Goal: Transaction & Acquisition: Book appointment/travel/reservation

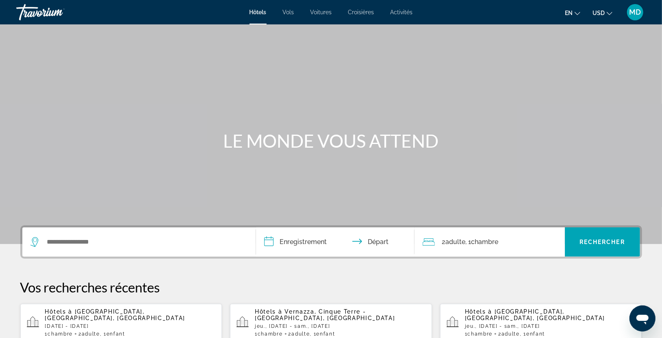
click at [52, 234] on div "Widget de recherche" at bounding box center [138, 241] width 217 height 29
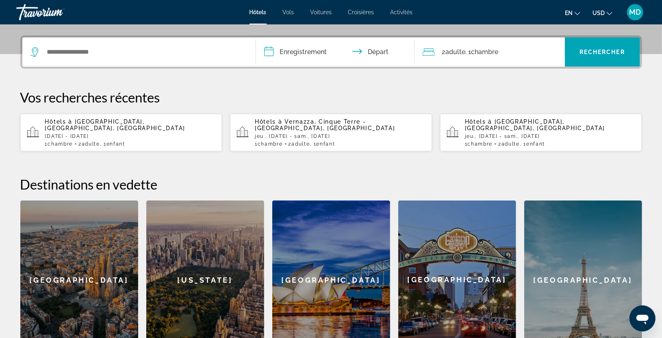
scroll to position [198, 0]
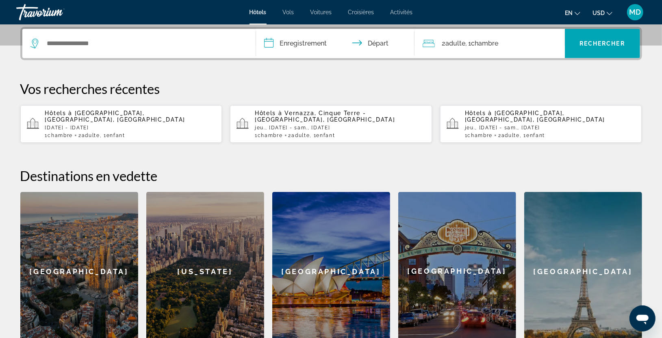
click at [49, 35] on div "Widget de recherche" at bounding box center [138, 43] width 217 height 29
click at [48, 43] on input "Widget de recherche" at bounding box center [144, 43] width 197 height 12
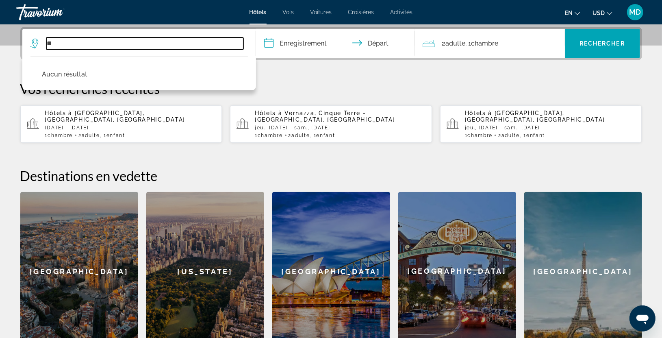
type input "*"
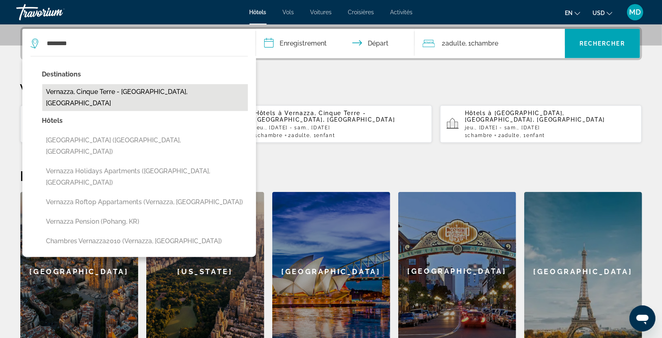
click at [80, 91] on button "Vernazza, Cinque Terre - [GEOGRAPHIC_DATA], [GEOGRAPHIC_DATA]" at bounding box center [145, 97] width 206 height 27
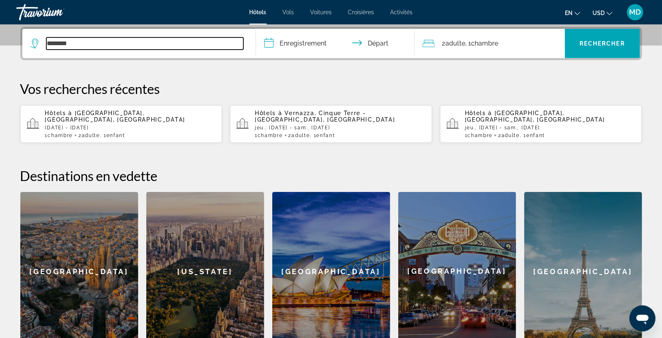
type input "**********"
click at [306, 42] on input "**********" at bounding box center [337, 45] width 162 height 32
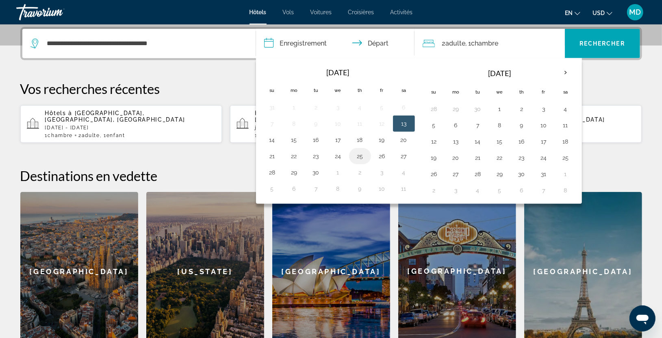
click at [358, 156] on button "25" at bounding box center [360, 155] width 13 height 11
click at [404, 158] on button "27" at bounding box center [403, 155] width 13 height 11
type input "**********"
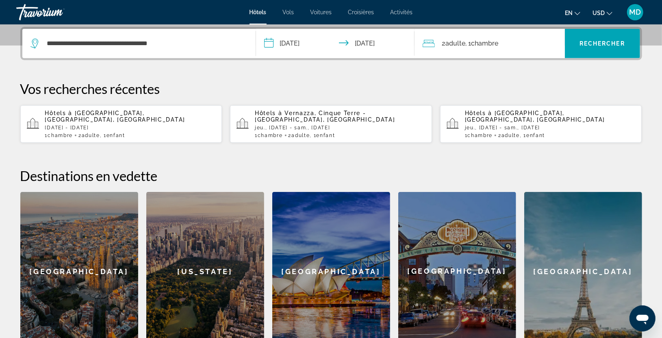
click at [459, 37] on div "2 Adult Adulte , 1 Chambre rooms" at bounding box center [494, 43] width 142 height 29
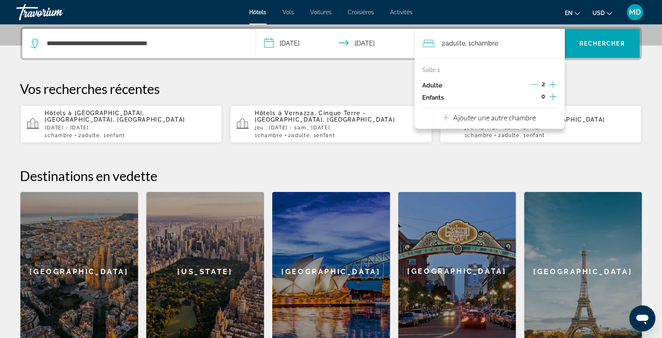
click at [556, 97] on icon "Augmenter les enfants" at bounding box center [552, 97] width 7 height 10
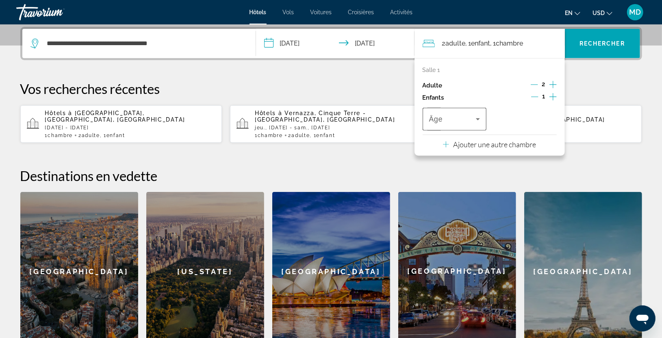
click at [478, 117] on icon "Voyageurs : 2 adultes, 1 enfant" at bounding box center [478, 119] width 10 height 10
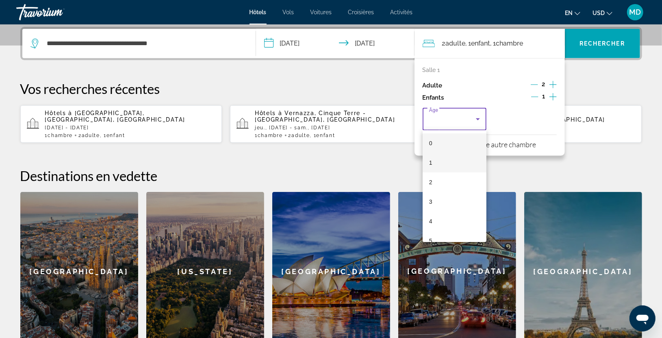
click at [431, 163] on span "1" at bounding box center [430, 163] width 3 height 10
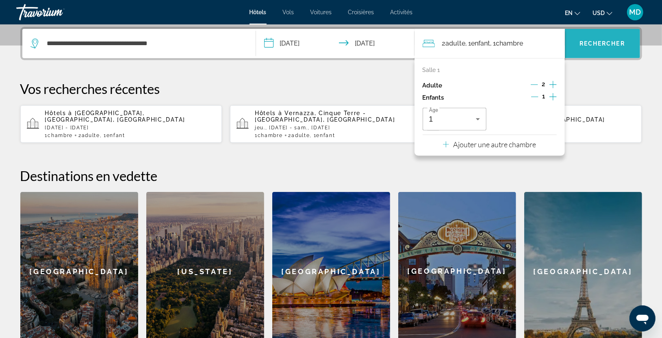
click at [599, 44] on span "Rechercher" at bounding box center [603, 43] width 46 height 7
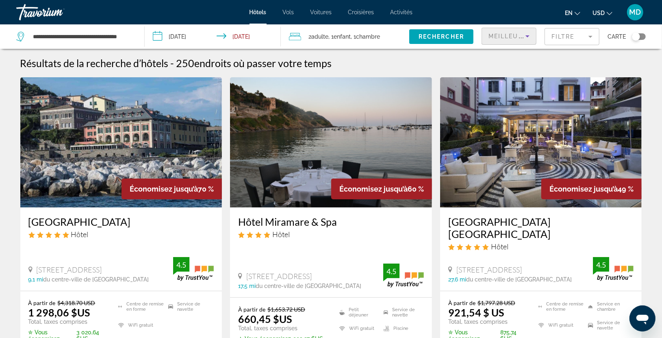
click at [522, 36] on span "Meilleures offres" at bounding box center [525, 36] width 72 height 7
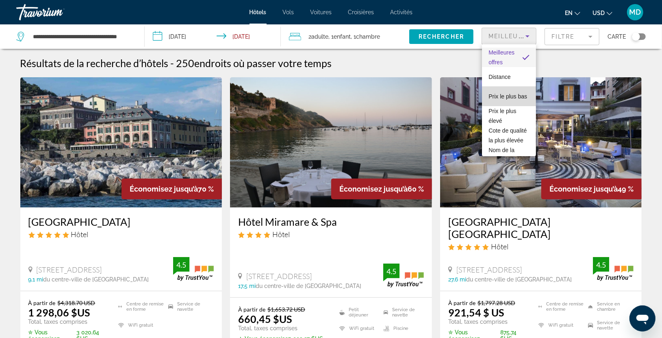
click at [518, 91] on span "Prix le plus bas" at bounding box center [508, 96] width 39 height 10
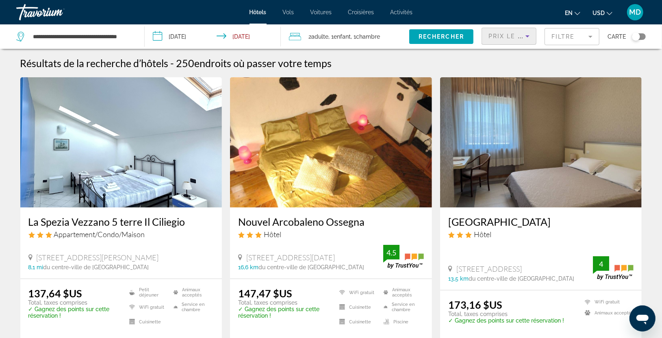
click at [595, 60] on div "Résultats de la recherche d’hôtels - 250 endroits où passer votre temps" at bounding box center [331, 63] width 622 height 12
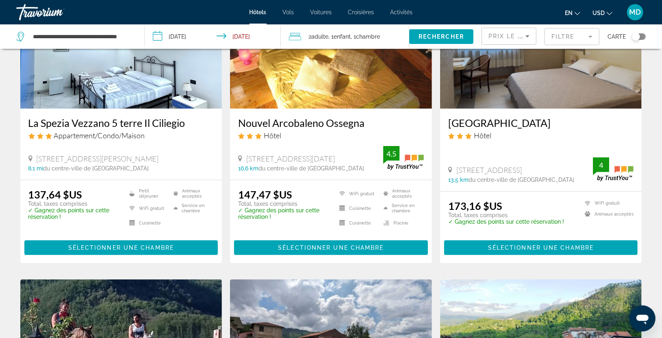
scroll to position [90, 0]
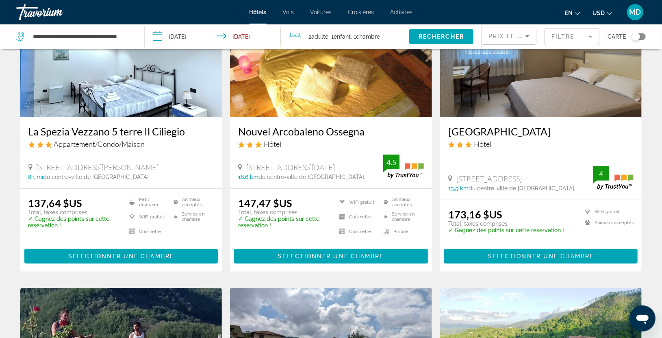
click at [152, 81] on img "Contenu principal" at bounding box center [121, 52] width 202 height 130
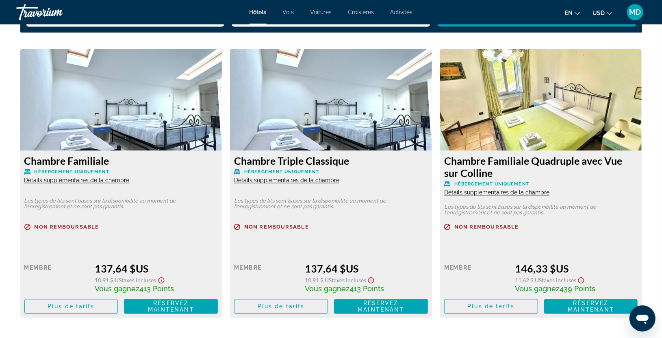
scroll to position [1120, 0]
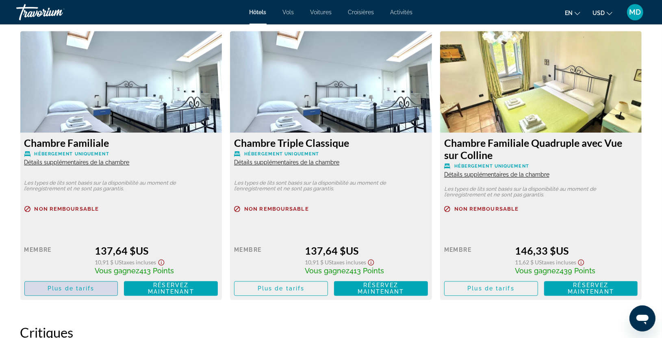
click at [96, 287] on span "Contenu principal" at bounding box center [71, 288] width 93 height 20
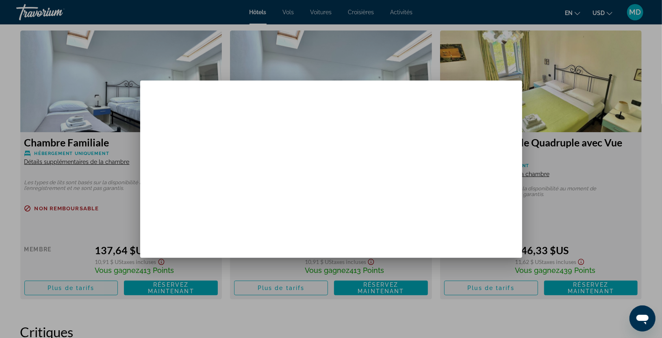
scroll to position [0, 0]
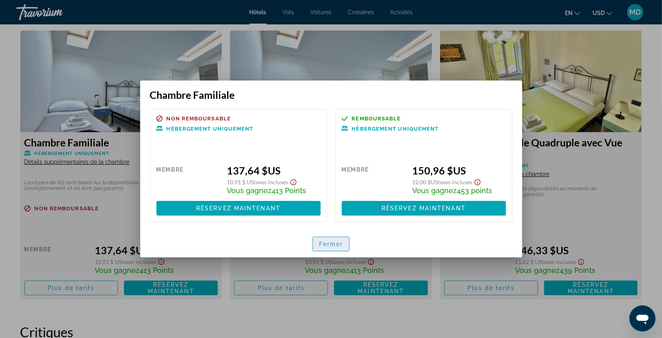
click at [326, 246] on span "Fermer" at bounding box center [331, 244] width 24 height 7
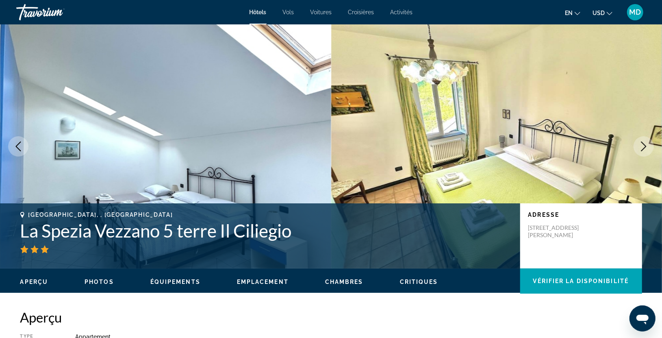
scroll to position [1120, 0]
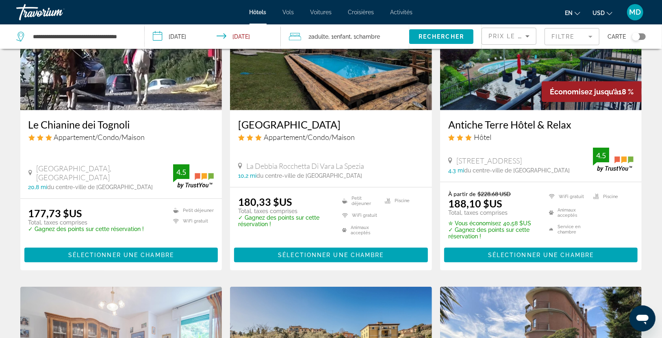
scroll to position [397, 0]
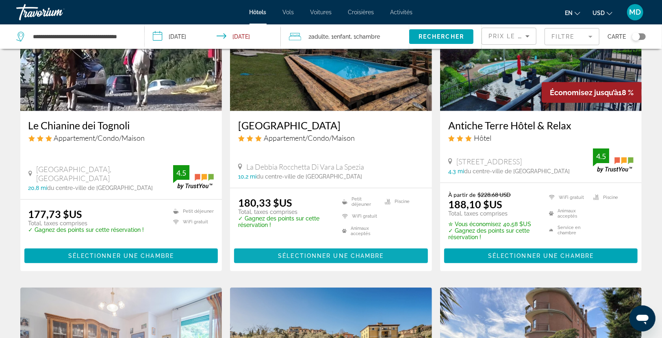
click at [326, 253] on span "Sélectionner une chambre" at bounding box center [331, 255] width 106 height 7
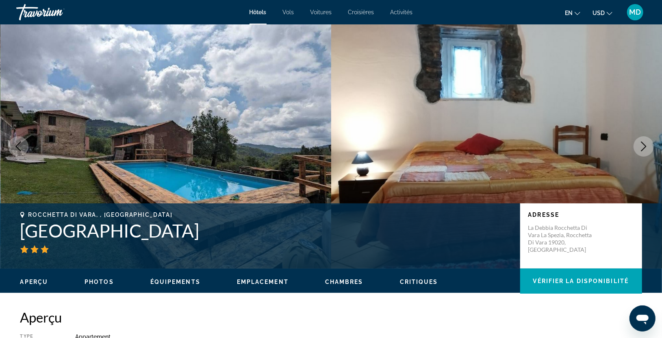
click at [644, 145] on icon "Image suivante" at bounding box center [644, 146] width 10 height 10
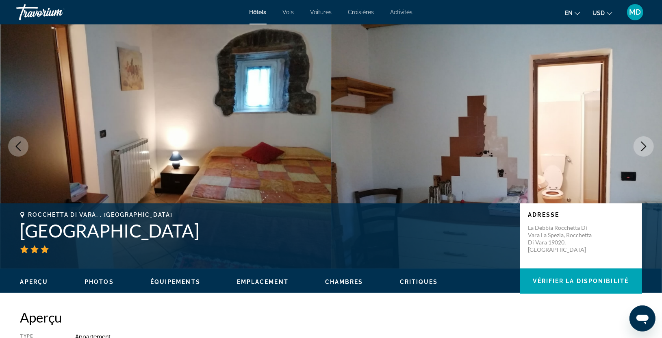
click at [644, 145] on icon "Image suivante" at bounding box center [644, 146] width 10 height 10
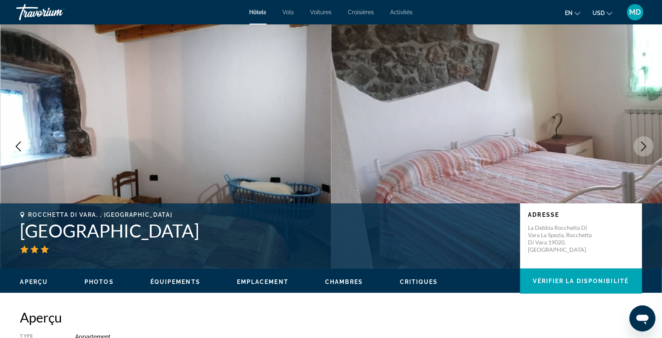
click at [644, 145] on icon "Image suivante" at bounding box center [644, 146] width 10 height 10
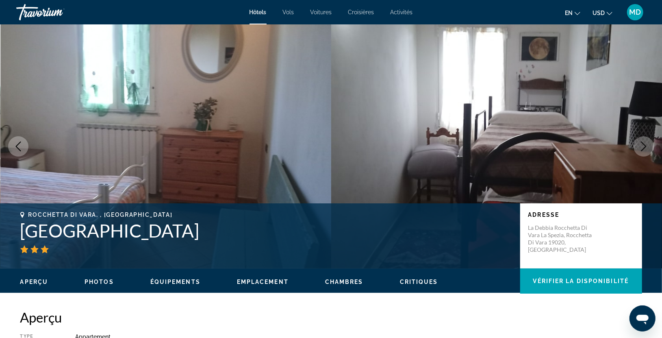
click at [644, 145] on icon "Image suivante" at bounding box center [644, 146] width 10 height 10
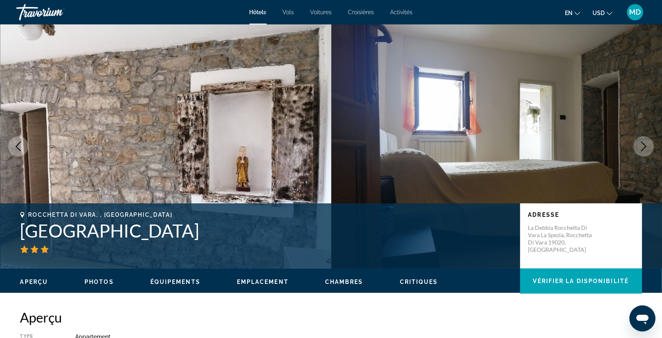
click at [644, 145] on icon "Image suivante" at bounding box center [644, 146] width 10 height 10
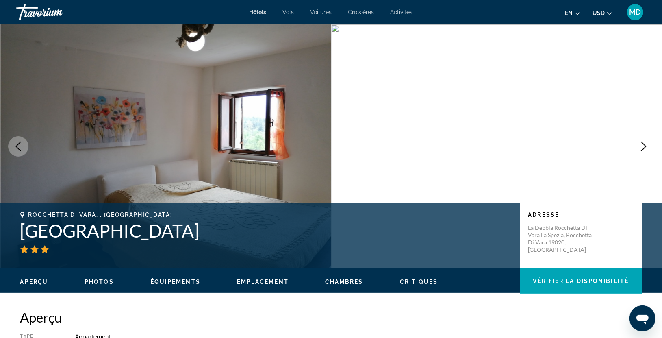
click at [644, 145] on icon "Image suivante" at bounding box center [644, 146] width 10 height 10
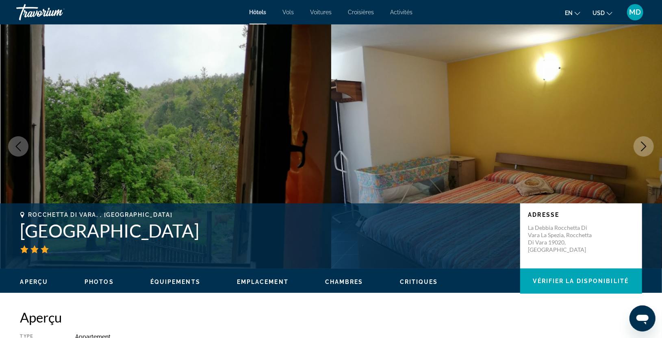
click at [644, 145] on icon "Image suivante" at bounding box center [644, 146] width 10 height 10
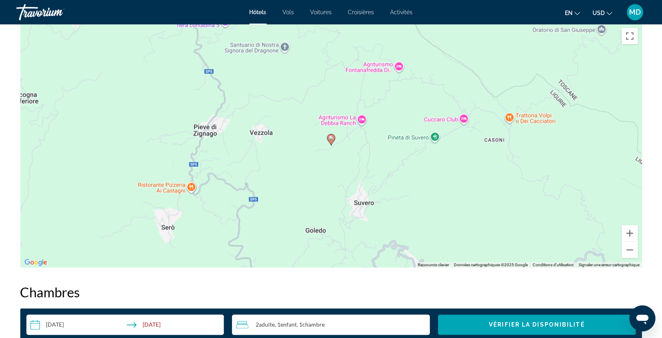
scroll to position [795, 0]
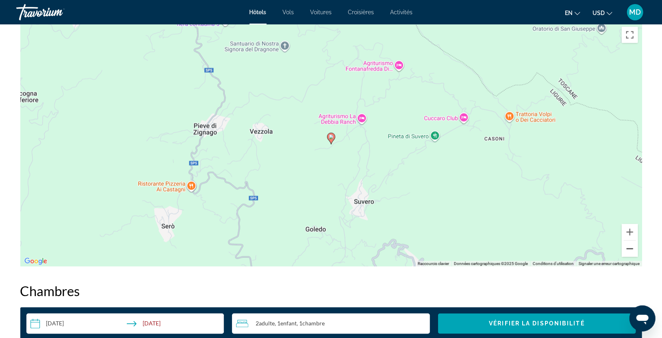
click at [632, 246] on button "Zoom arrière" at bounding box center [630, 249] width 16 height 16
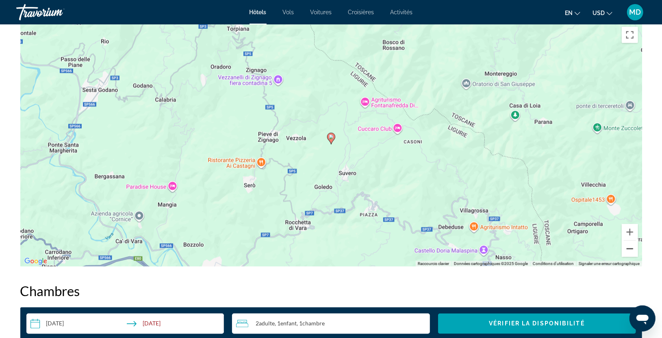
click at [632, 246] on button "Zoom arrière" at bounding box center [630, 249] width 16 height 16
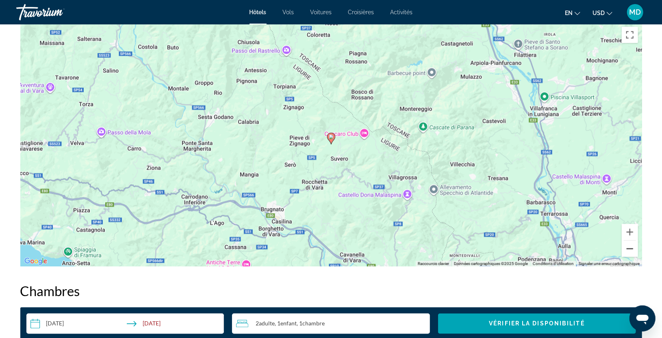
click at [632, 246] on button "Zoom arrière" at bounding box center [630, 249] width 16 height 16
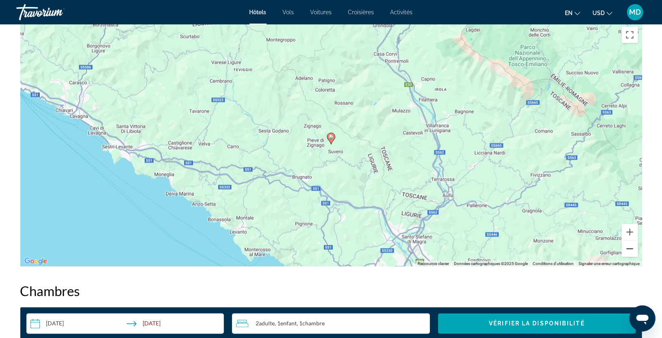
click at [632, 246] on button "Zoom arrière" at bounding box center [630, 249] width 16 height 16
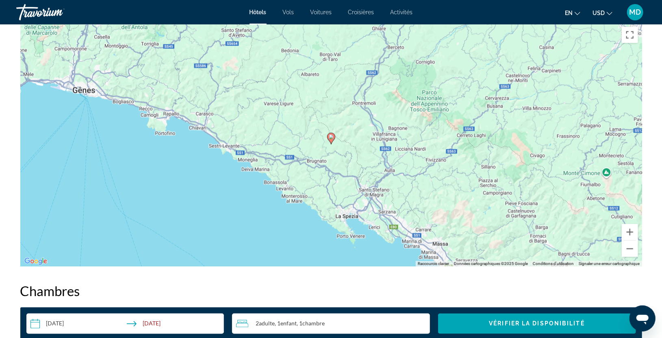
click at [103, 100] on div "Pour activer le glissement avec le clavier, appuyez sur Alt+Entrée. Une fois ce…" at bounding box center [331, 145] width 622 height 244
click at [92, 92] on div "Pour activer le glissement avec le clavier, appuyez sur Alt+Entrée. Une fois ce…" at bounding box center [331, 145] width 622 height 244
click at [121, 98] on div "Pour activer le glissement avec le clavier, appuyez sur Alt+Entrée. Une fois ce…" at bounding box center [331, 145] width 622 height 244
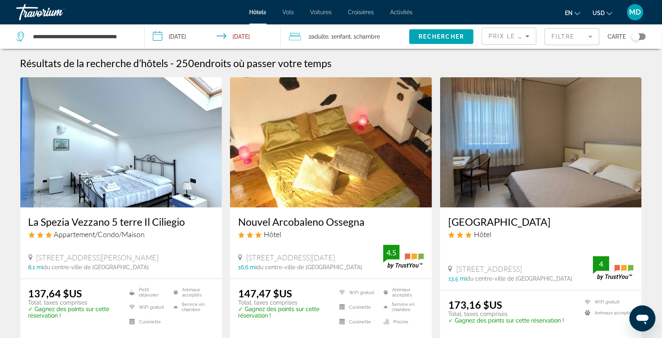
click at [137, 35] on app-destination-search "**********" at bounding box center [72, 36] width 145 height 24
click at [133, 32] on div "**********" at bounding box center [76, 36] width 120 height 24
click at [91, 35] on input "**********" at bounding box center [82, 36] width 100 height 12
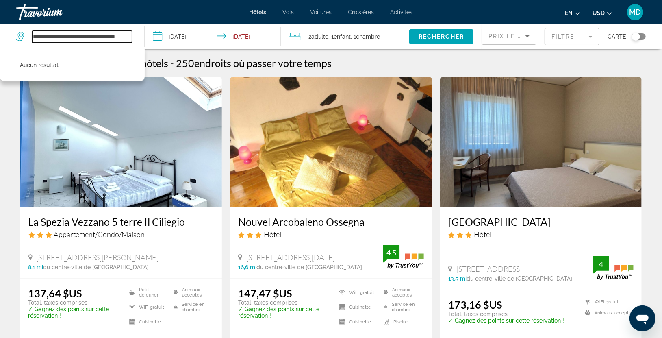
click at [130, 35] on input "**********" at bounding box center [82, 36] width 100 height 12
click at [49, 34] on input "***" at bounding box center [82, 36] width 100 height 12
type input "*"
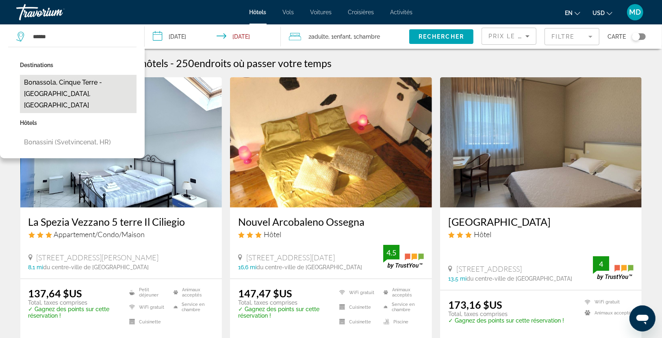
click at [37, 83] on button "Bonassola, Cinque Terre - [GEOGRAPHIC_DATA], [GEOGRAPHIC_DATA]" at bounding box center [78, 94] width 117 height 38
type input "**********"
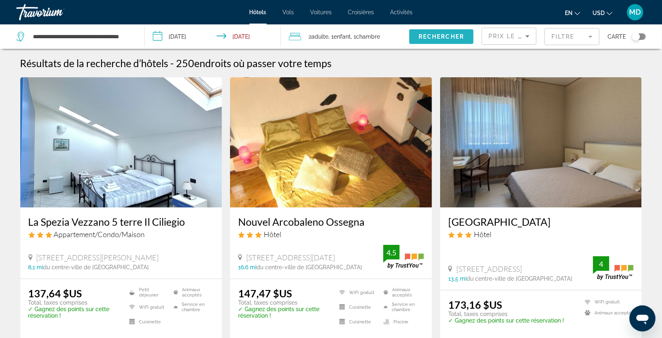
drag, startPoint x: 430, startPoint y: 32, endPoint x: 416, endPoint y: 37, distance: 14.7
click at [416, 37] on span "Widget de recherche" at bounding box center [441, 37] width 64 height 20
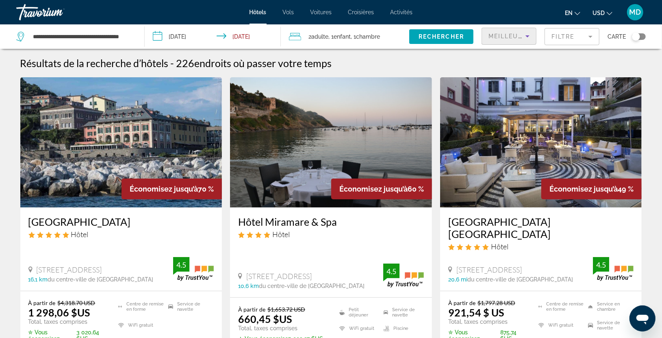
click at [530, 36] on icon "Trier par" at bounding box center [528, 36] width 10 height 10
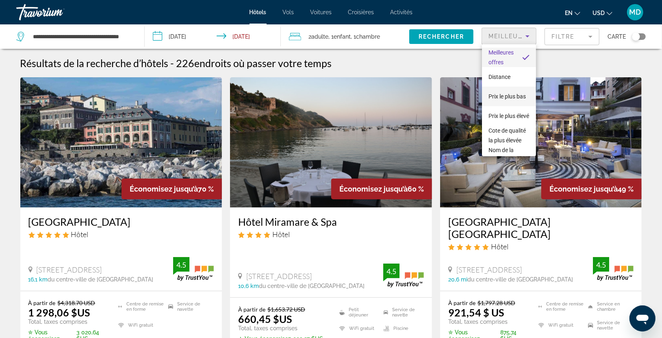
click at [508, 93] on span "Prix le plus bas" at bounding box center [507, 96] width 37 height 7
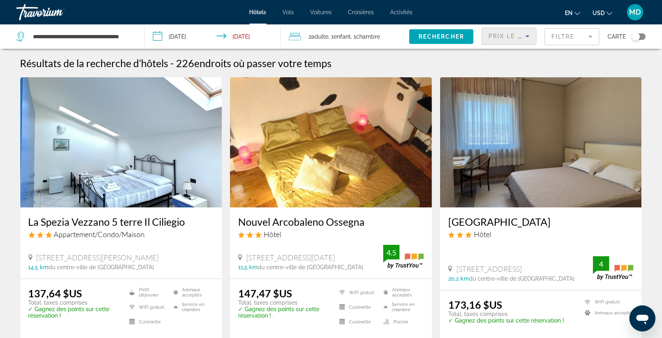
scroll to position [295, 0]
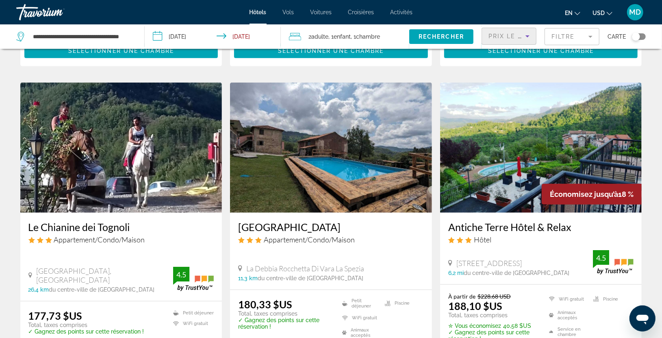
click at [592, 36] on mat-form-field "Filtre" at bounding box center [572, 36] width 55 height 17
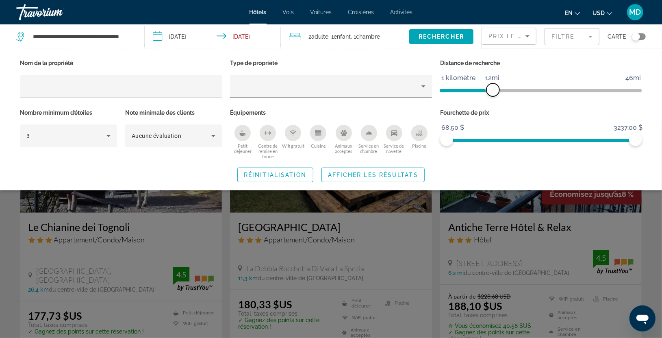
drag, startPoint x: 571, startPoint y: 91, endPoint x: 493, endPoint y: 94, distance: 78.1
click at [493, 94] on span "ngx-slider" at bounding box center [492, 89] width 13 height 13
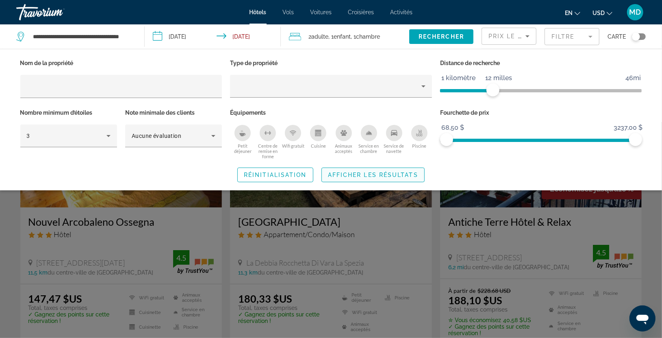
click at [379, 172] on span "Afficher les résultats" at bounding box center [373, 175] width 90 height 7
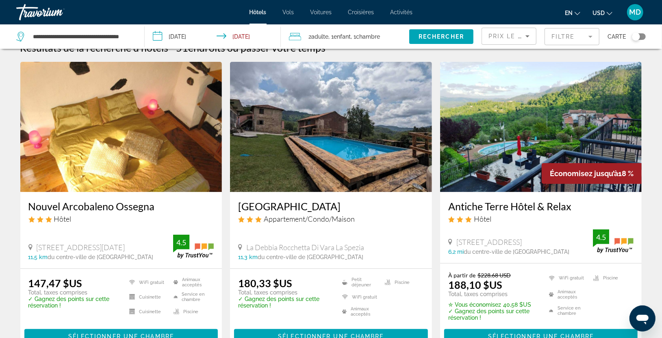
scroll to position [18, 0]
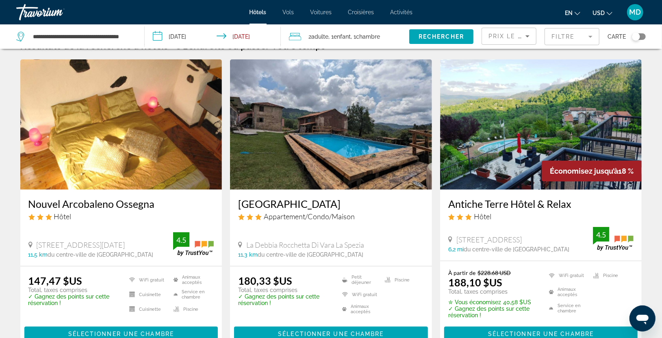
click at [320, 169] on img "Contenu principal" at bounding box center [331, 124] width 202 height 130
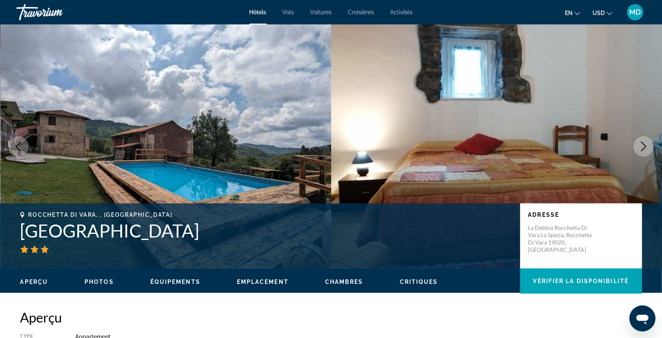
click at [652, 146] on button "Image suivante" at bounding box center [644, 146] width 20 height 20
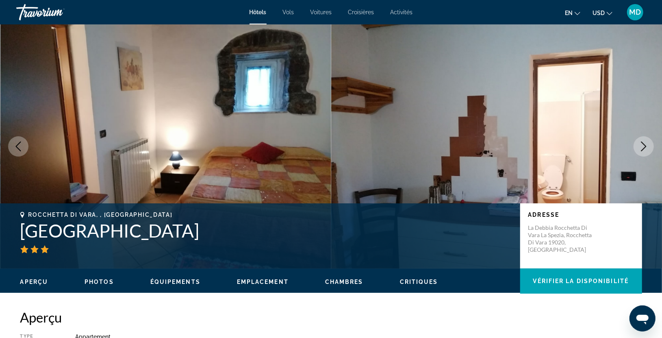
click at [652, 146] on button "Image suivante" at bounding box center [644, 146] width 20 height 20
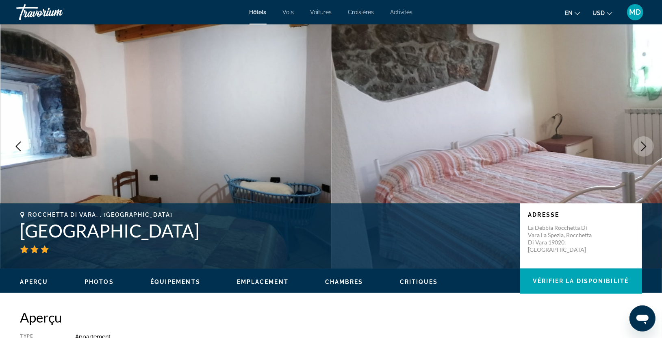
click at [652, 146] on button "Image suivante" at bounding box center [644, 146] width 20 height 20
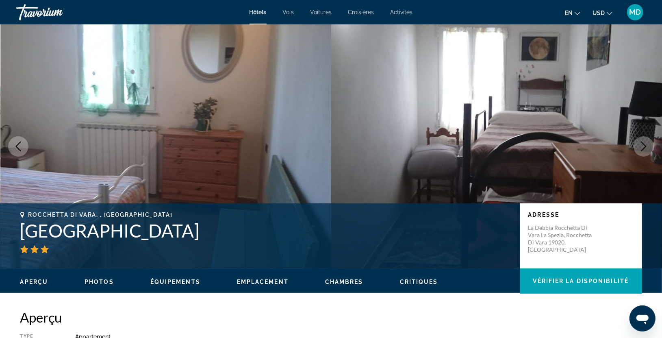
click at [644, 144] on icon "Image suivante" at bounding box center [643, 146] width 5 height 10
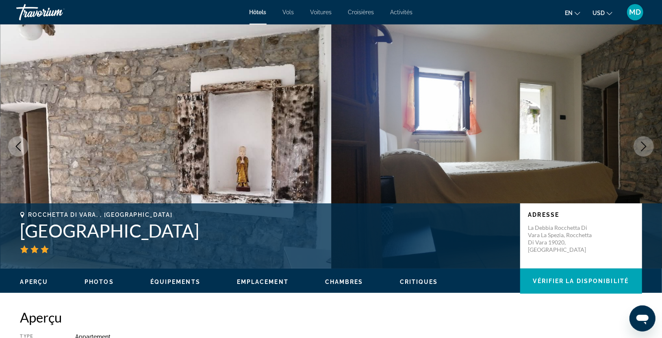
click at [644, 144] on icon "Image suivante" at bounding box center [643, 146] width 5 height 10
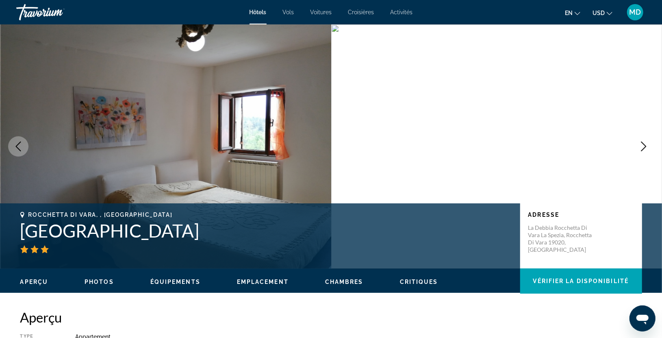
click at [644, 144] on icon "Image suivante" at bounding box center [643, 146] width 5 height 10
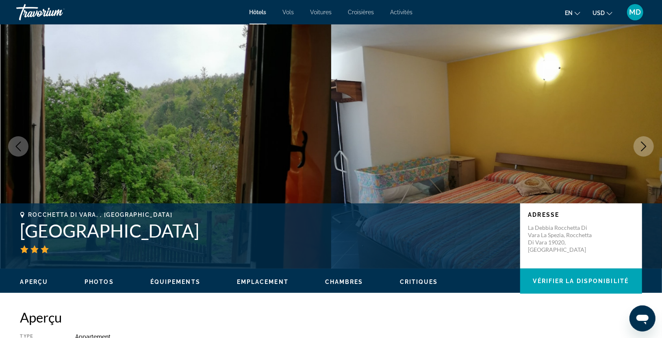
click at [644, 144] on icon "Image suivante" at bounding box center [643, 146] width 5 height 10
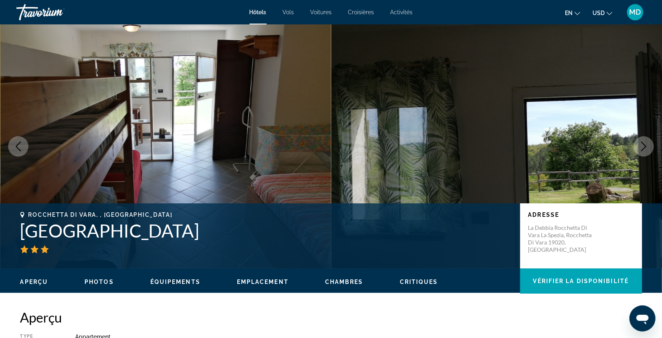
click at [644, 144] on icon "Image suivante" at bounding box center [643, 146] width 5 height 10
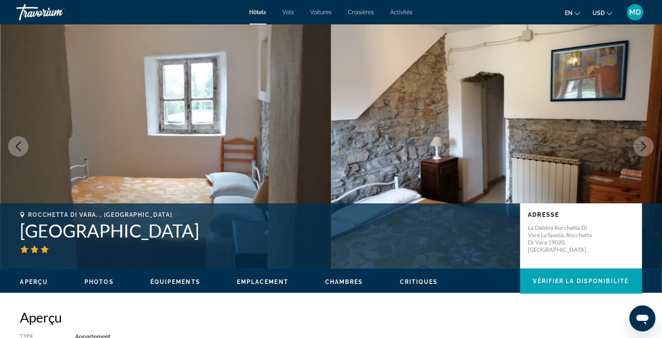
click at [644, 144] on icon "Image suivante" at bounding box center [643, 146] width 5 height 10
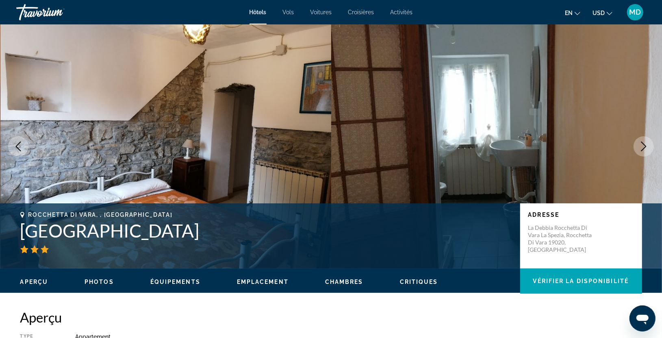
click at [644, 144] on icon "Image suivante" at bounding box center [643, 146] width 5 height 10
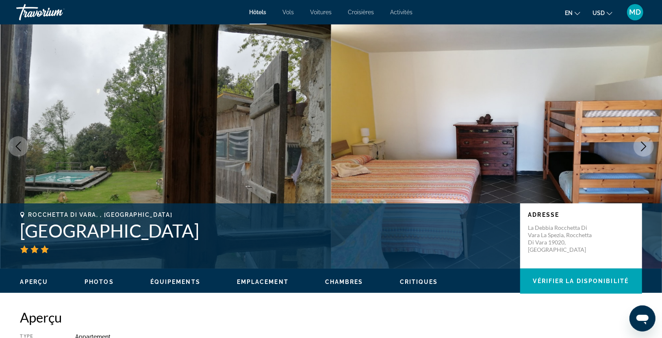
click at [644, 144] on icon "Image suivante" at bounding box center [643, 146] width 5 height 10
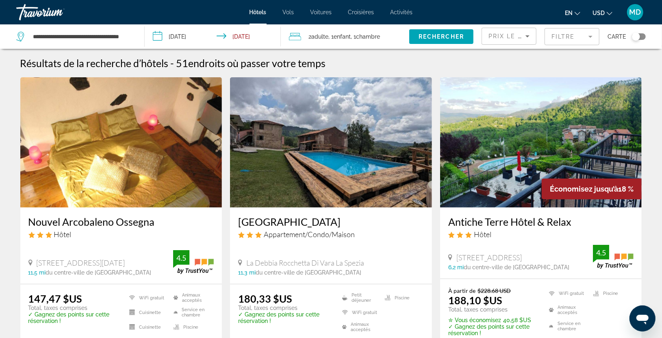
click at [593, 37] on mat-form-field "Filtre" at bounding box center [572, 36] width 55 height 17
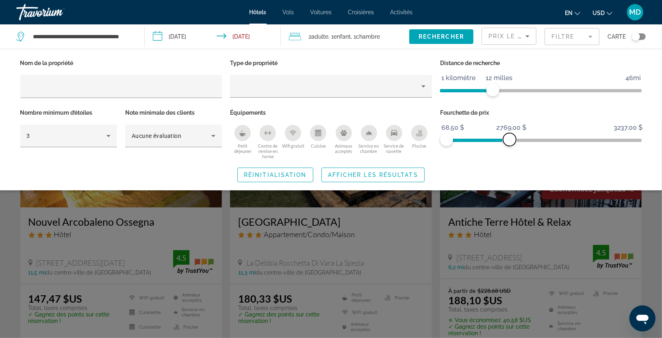
drag, startPoint x: 632, startPoint y: 142, endPoint x: 508, endPoint y: 153, distance: 124.8
click at [508, 153] on div "Fourchette de prix 68,50 $ 3237,00 $ 68,50 $ 2769,00 $" at bounding box center [541, 133] width 210 height 52
click at [508, 153] on div "Fourchette de prix 68,50 $ 3237,00 $ 68,50 $ 1985,00 $" at bounding box center [541, 133] width 210 height 52
drag, startPoint x: 507, startPoint y: 138, endPoint x: 490, endPoint y: 139, distance: 17.1
click at [490, 139] on span "ngx-slider-max" at bounding box center [489, 139] width 13 height 13
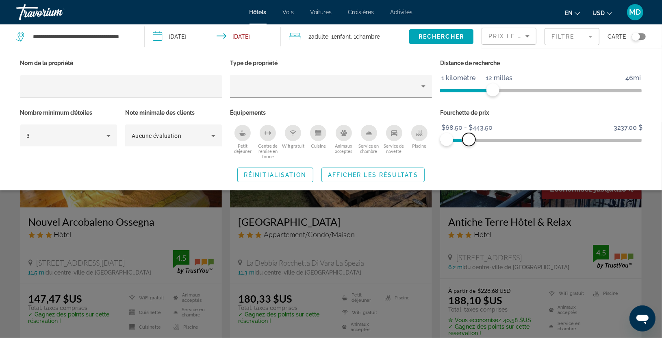
drag, startPoint x: 486, startPoint y: 139, endPoint x: 467, endPoint y: 141, distance: 19.3
click at [467, 141] on span "ngx-slider-max" at bounding box center [469, 139] width 13 height 13
drag, startPoint x: 467, startPoint y: 141, endPoint x: 461, endPoint y: 141, distance: 6.1
click at [461, 141] on span "ngx-slider-max" at bounding box center [461, 139] width 13 height 13
drag, startPoint x: 461, startPoint y: 141, endPoint x: 455, endPoint y: 141, distance: 6.1
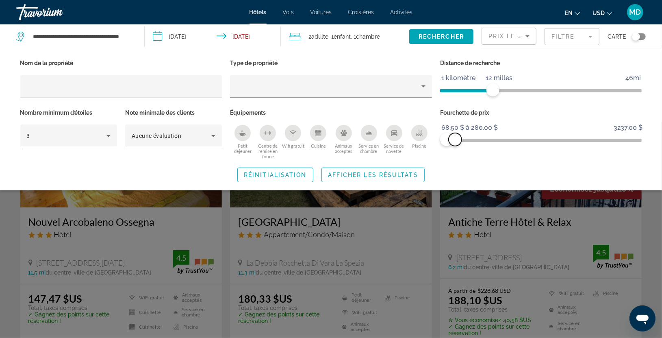
click at [455, 141] on span "ngx-slider-max" at bounding box center [455, 139] width 13 height 13
click at [361, 173] on span "Afficher les résultats" at bounding box center [373, 175] width 90 height 7
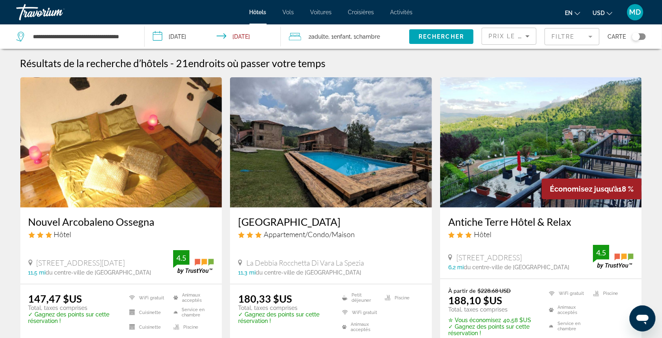
click at [593, 36] on mat-form-field "Filtre" at bounding box center [572, 36] width 55 height 17
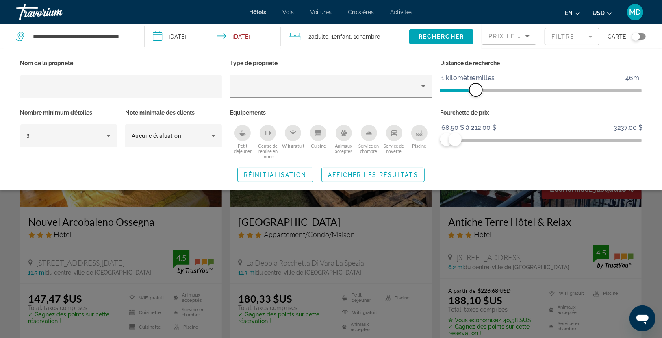
drag, startPoint x: 492, startPoint y: 93, endPoint x: 478, endPoint y: 92, distance: 14.3
click at [478, 92] on span "ngx-slider" at bounding box center [475, 89] width 13 height 13
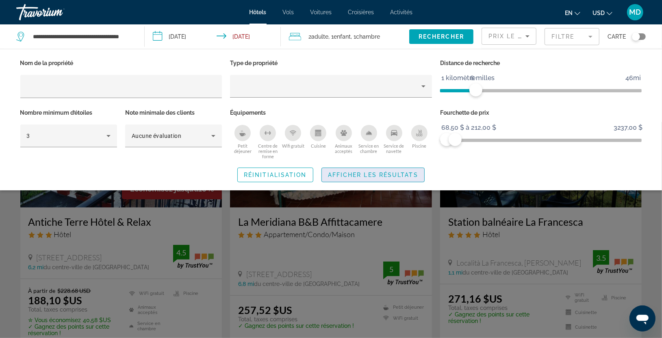
click at [387, 175] on span "Afficher les résultats" at bounding box center [373, 175] width 90 height 7
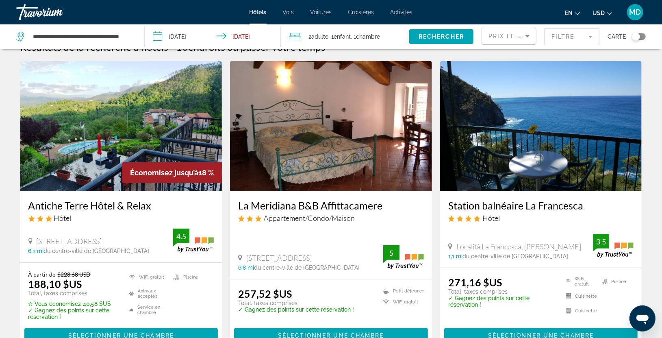
scroll to position [18, 0]
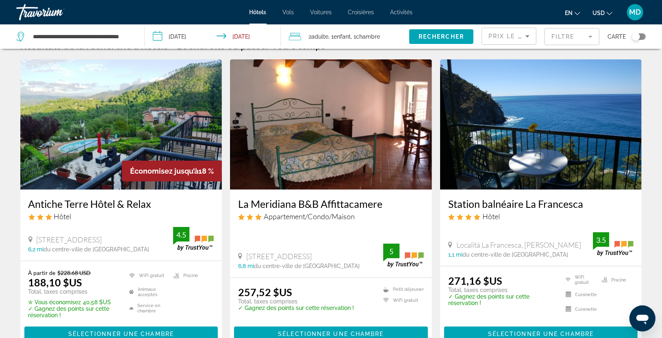
click at [76, 128] on img "Contenu principal" at bounding box center [121, 124] width 202 height 130
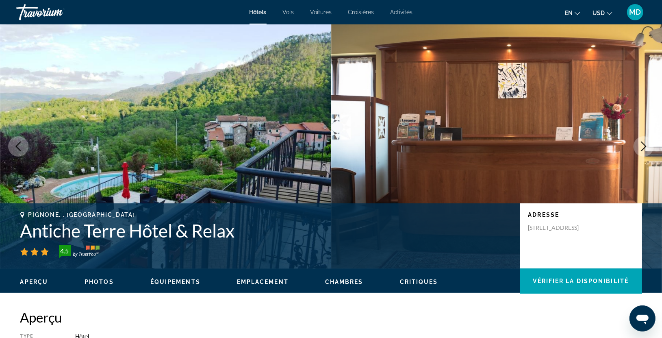
click at [645, 148] on icon "Image suivante" at bounding box center [644, 146] width 10 height 10
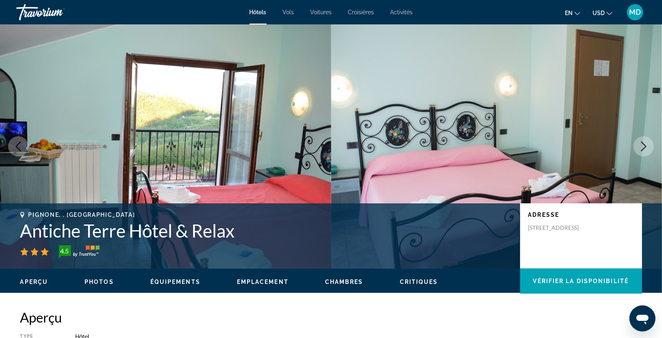
click at [645, 148] on icon "Image suivante" at bounding box center [644, 146] width 10 height 10
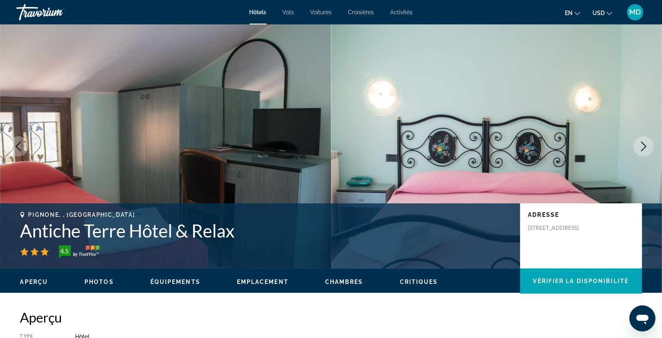
click at [645, 148] on icon "Image suivante" at bounding box center [644, 146] width 10 height 10
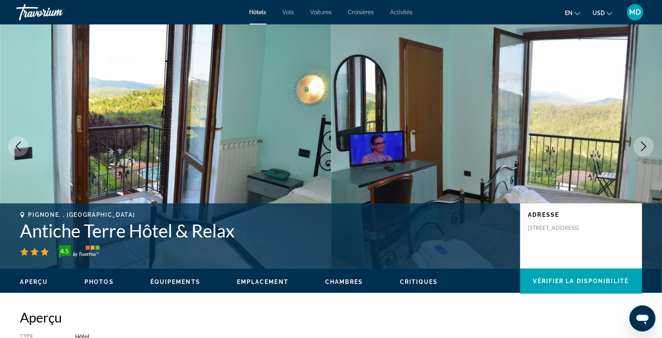
click at [645, 148] on icon "Image suivante" at bounding box center [644, 146] width 10 height 10
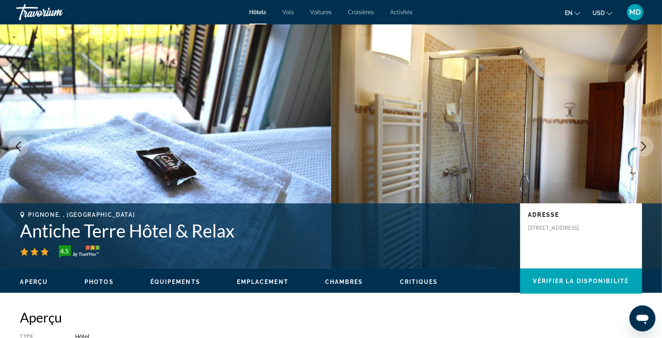
click at [645, 148] on icon "Image suivante" at bounding box center [644, 146] width 10 height 10
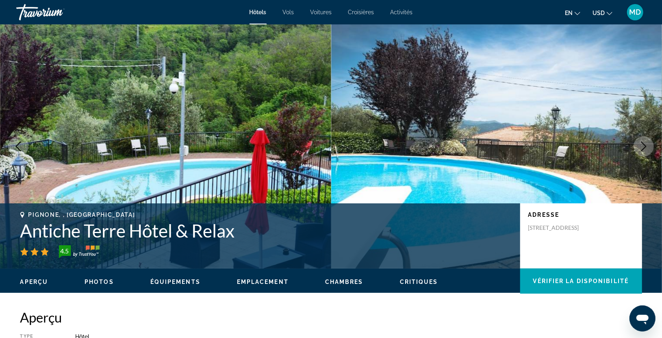
click at [645, 148] on icon "Image suivante" at bounding box center [644, 146] width 10 height 10
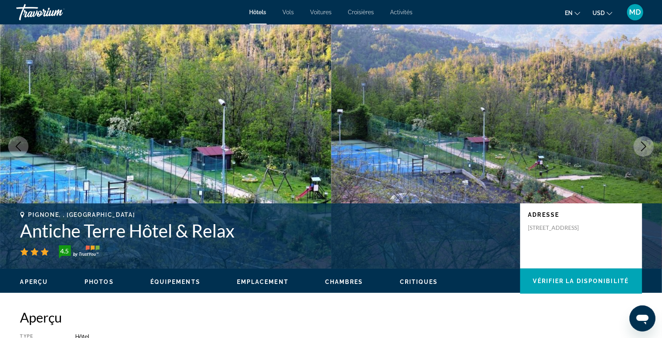
click at [645, 148] on icon "Image suivante" at bounding box center [644, 146] width 10 height 10
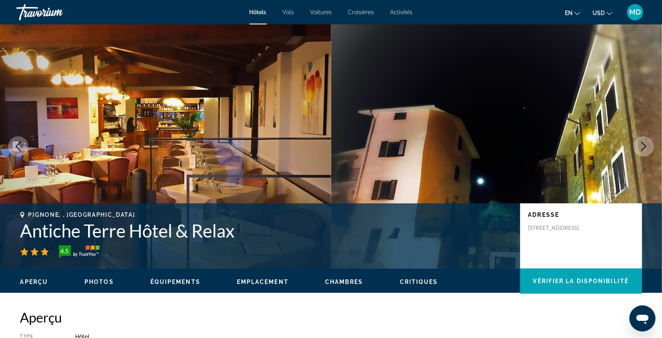
click at [645, 148] on icon "Image suivante" at bounding box center [644, 146] width 10 height 10
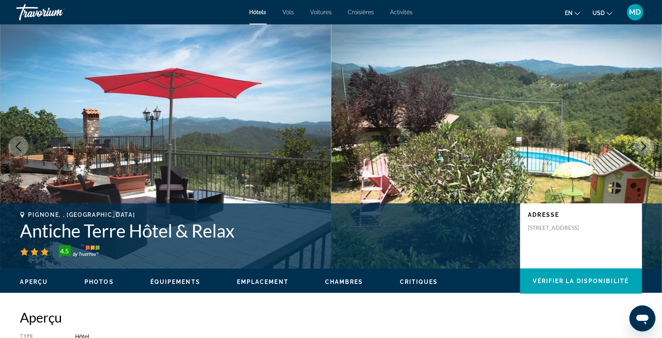
click at [645, 150] on icon "Image suivante" at bounding box center [644, 146] width 10 height 10
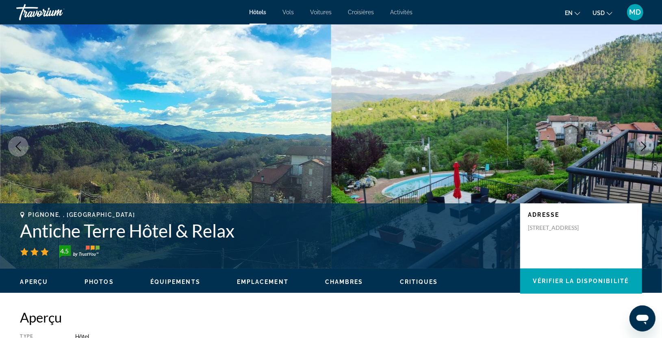
click at [645, 150] on icon "Image suivante" at bounding box center [644, 146] width 10 height 10
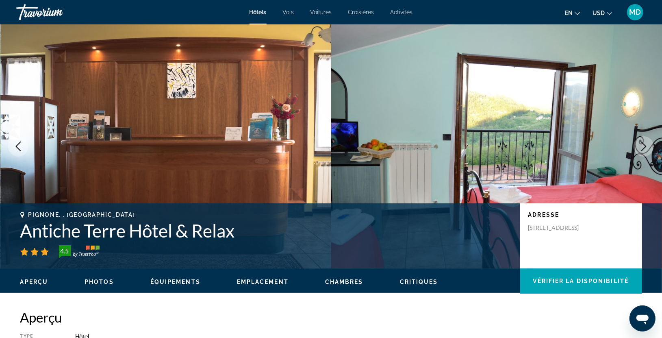
click at [645, 150] on icon "Image suivante" at bounding box center [644, 146] width 10 height 10
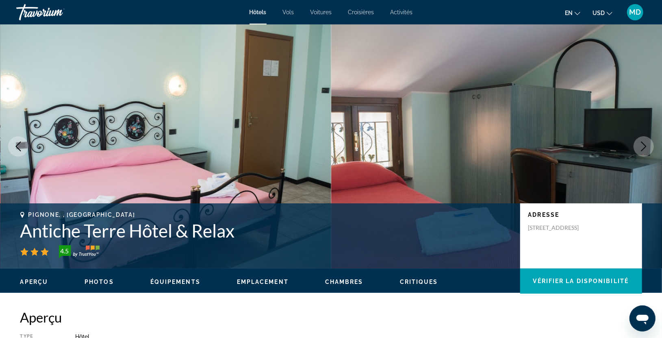
click at [645, 150] on icon "Image suivante" at bounding box center [644, 146] width 10 height 10
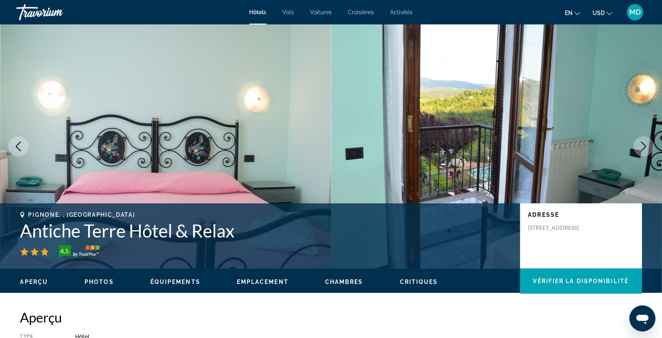
click at [645, 150] on icon "Image suivante" at bounding box center [644, 146] width 10 height 10
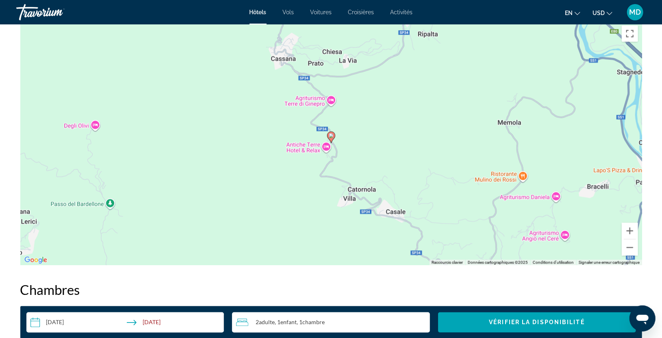
scroll to position [795, 0]
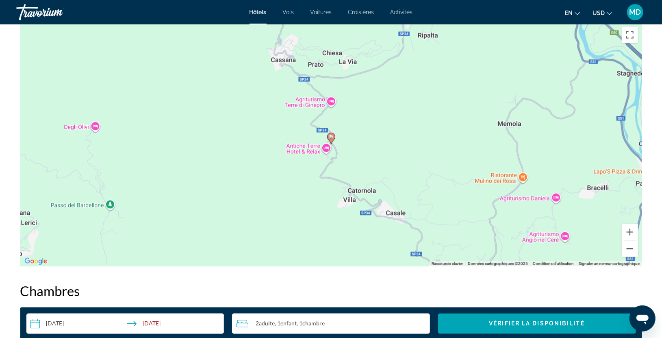
click at [628, 248] on button "Zoom arrière" at bounding box center [630, 249] width 16 height 16
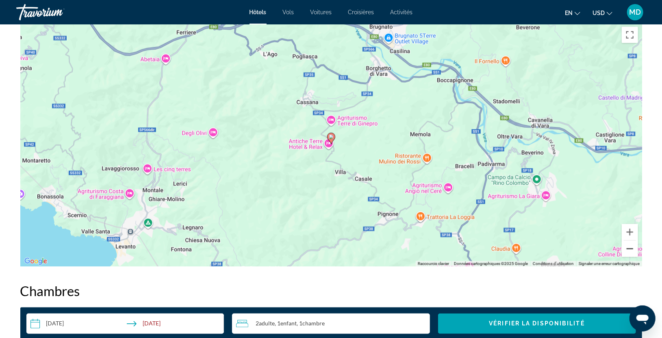
click at [628, 248] on button "Zoom arrière" at bounding box center [630, 249] width 16 height 16
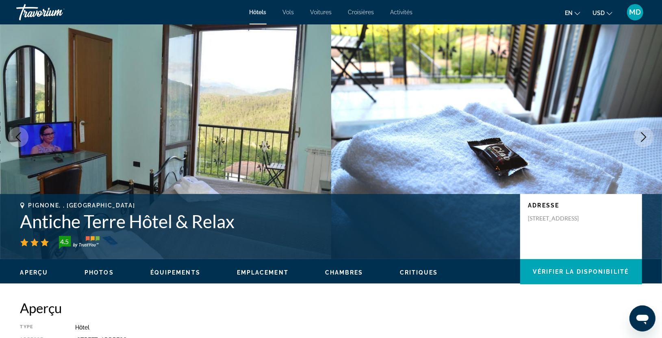
scroll to position [0, 0]
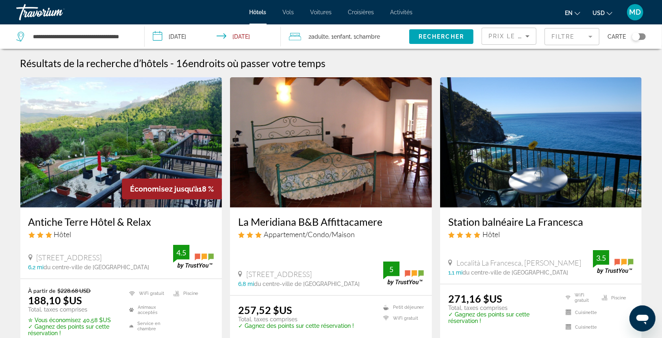
click at [141, 35] on app-destination-search "**********" at bounding box center [72, 36] width 145 height 24
click at [133, 32] on div "**********" at bounding box center [76, 36] width 120 height 24
click at [128, 33] on input "**********" at bounding box center [82, 36] width 100 height 12
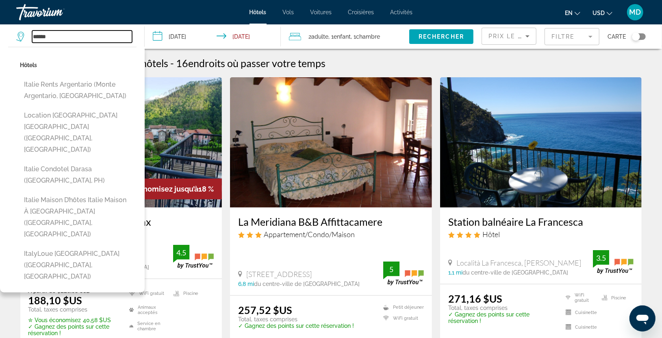
click at [51, 35] on input "*****" at bounding box center [82, 36] width 100 height 12
type input "*"
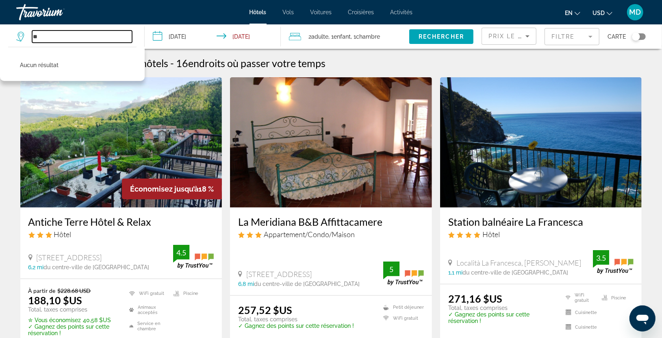
type input "*"
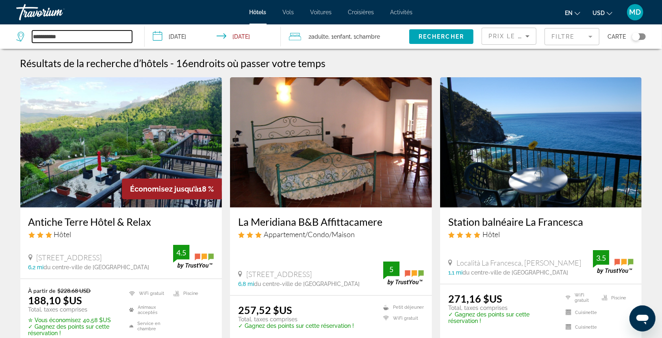
click at [69, 34] on input "**********" at bounding box center [82, 36] width 100 height 12
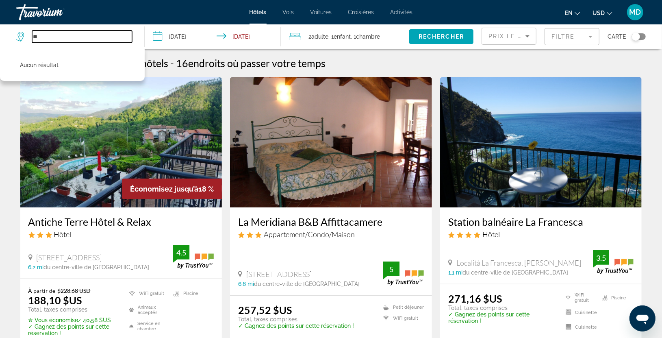
type input "*"
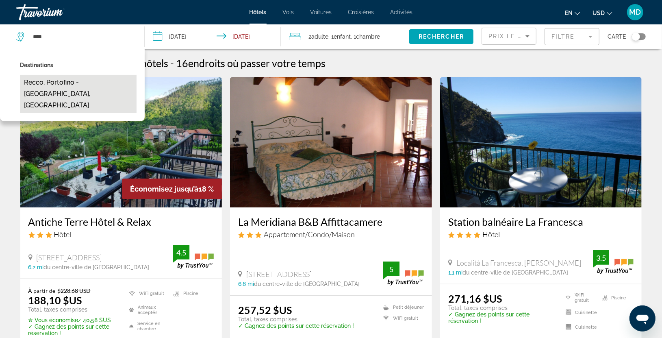
click at [49, 83] on button "Recco, Portofino - [GEOGRAPHIC_DATA], [GEOGRAPHIC_DATA]" at bounding box center [78, 94] width 117 height 38
type input "**********"
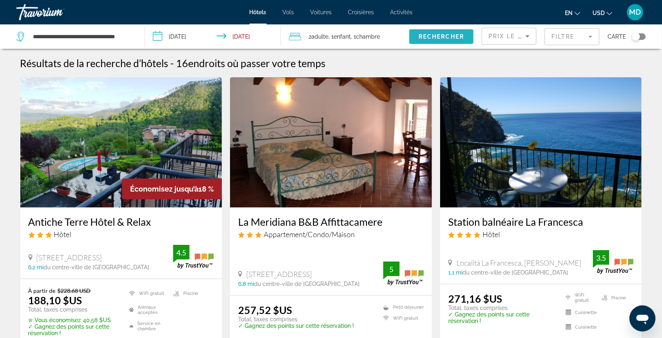
click at [429, 37] on span "Rechercher" at bounding box center [442, 36] width 46 height 7
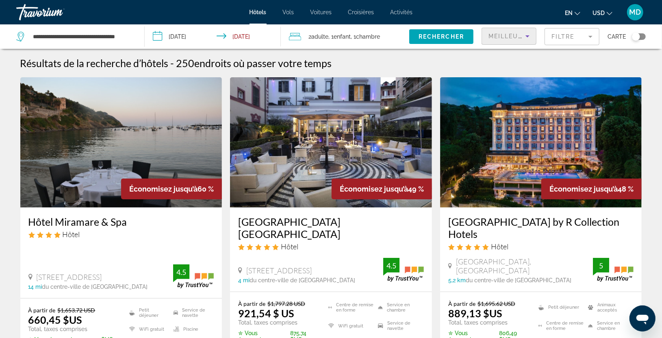
click at [528, 35] on icon "Trier par" at bounding box center [528, 36] width 4 height 2
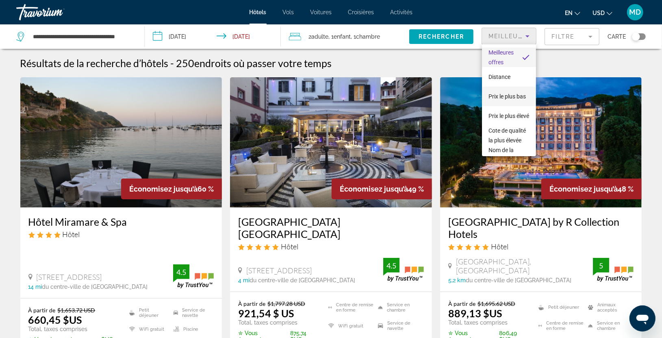
click at [515, 93] on span "Prix le plus bas" at bounding box center [507, 96] width 37 height 7
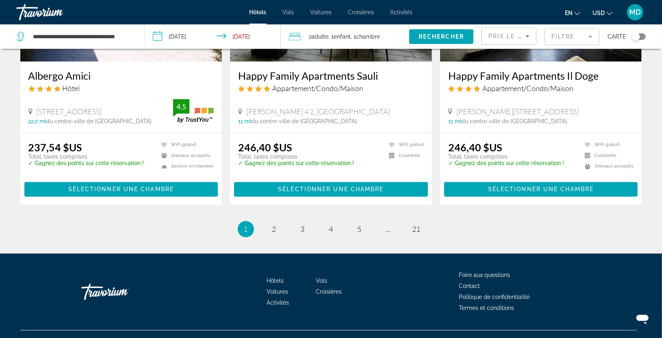
scroll to position [1059, 0]
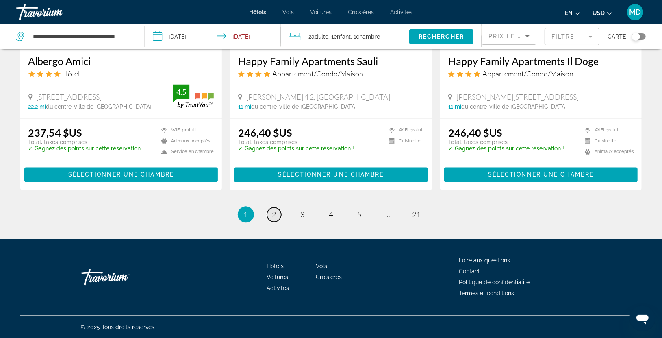
click at [274, 212] on span "2" at bounding box center [274, 214] width 4 height 9
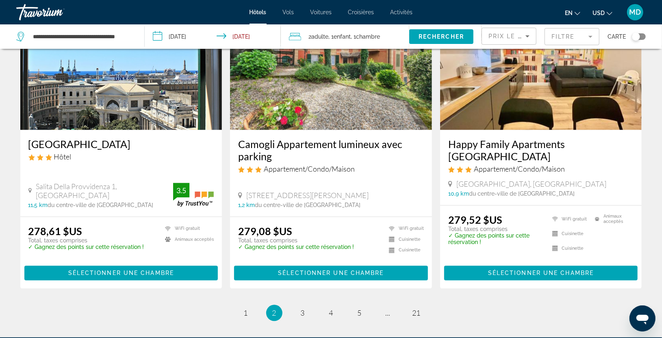
scroll to position [1011, 0]
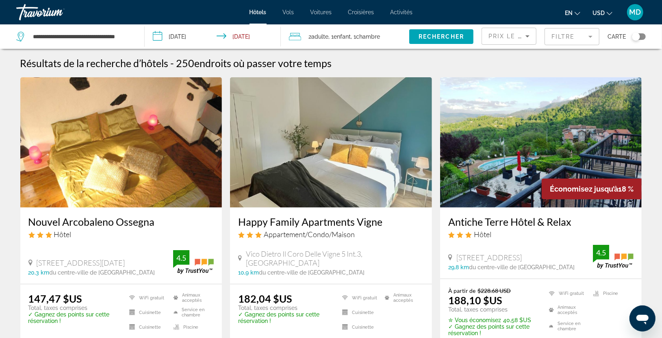
click at [135, 33] on div "**********" at bounding box center [76, 36] width 120 height 24
click at [137, 132] on img "Contenu principal" at bounding box center [121, 142] width 202 height 130
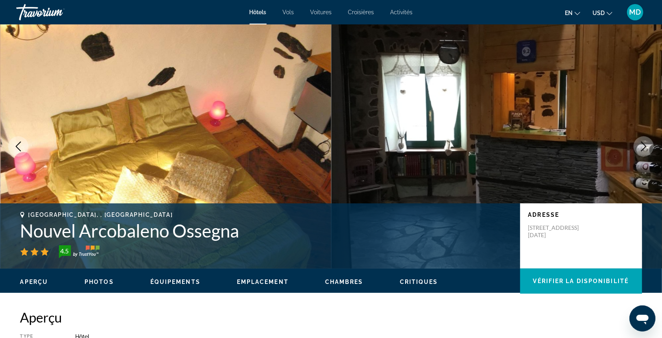
click at [646, 147] on icon "Image suivante" at bounding box center [644, 146] width 10 height 10
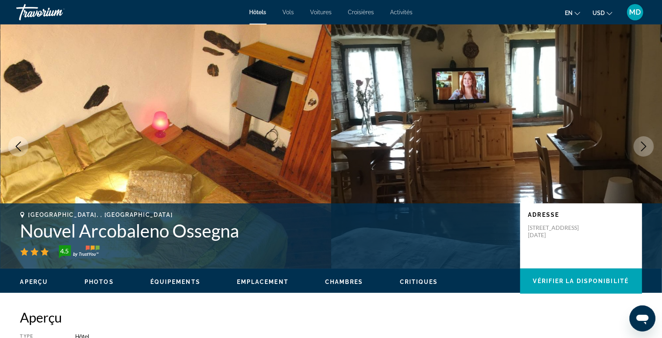
click at [646, 147] on icon "Image suivante" at bounding box center [644, 146] width 10 height 10
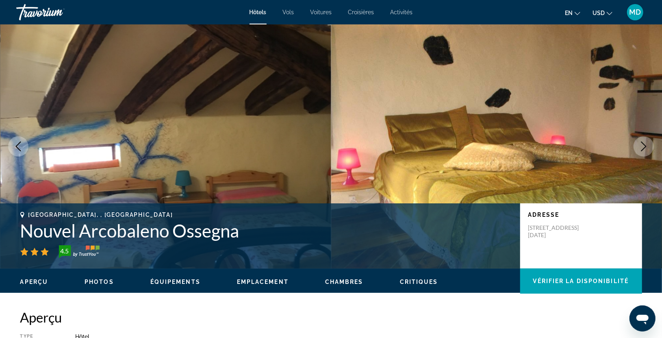
click at [646, 147] on icon "Image suivante" at bounding box center [644, 146] width 10 height 10
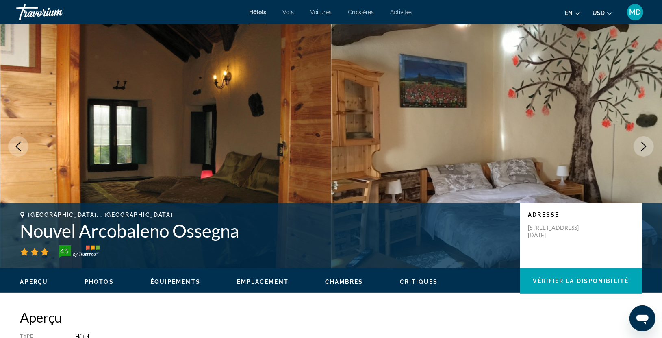
click at [646, 147] on icon "Image suivante" at bounding box center [644, 146] width 10 height 10
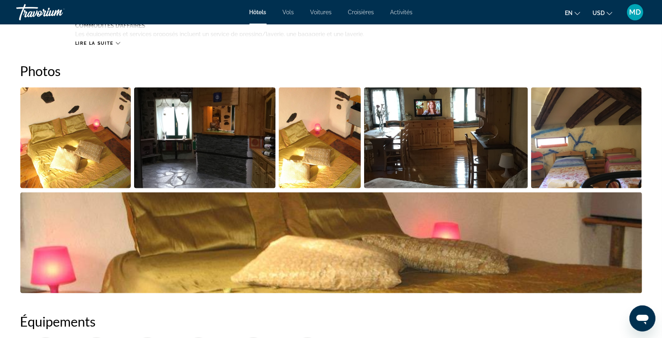
scroll to position [415, 0]
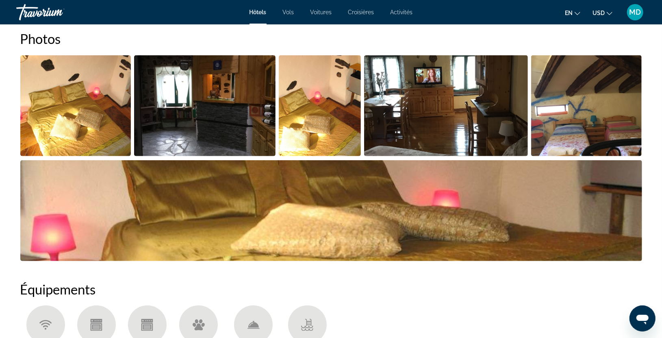
click at [580, 238] on img "Ouvrir le curseur d’image en plein écran" at bounding box center [331, 210] width 622 height 101
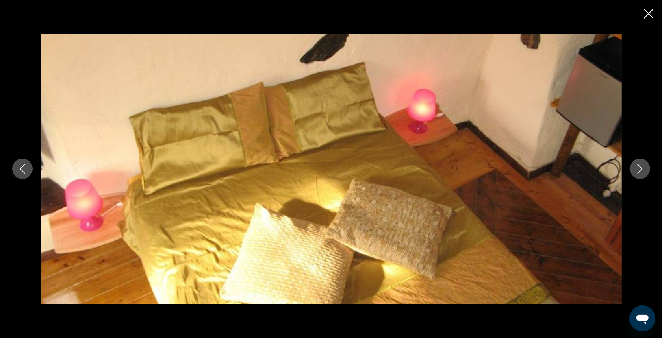
click at [638, 167] on icon "Image suivante" at bounding box center [640, 169] width 10 height 10
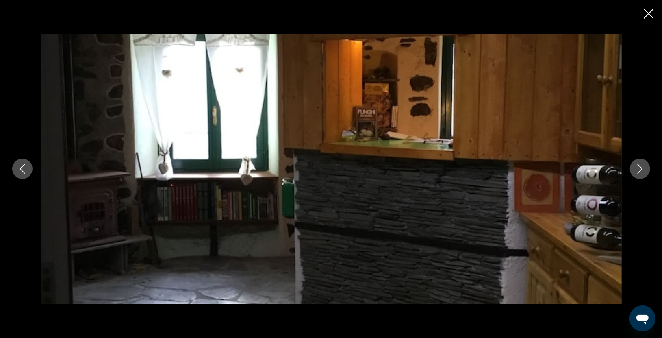
click at [638, 167] on icon "Image suivante" at bounding box center [640, 169] width 10 height 10
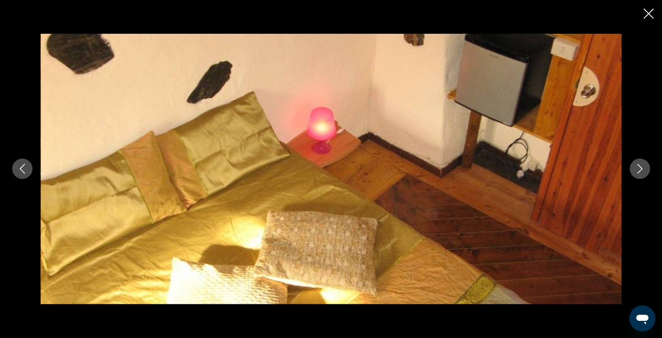
click at [638, 167] on icon "Image suivante" at bounding box center [640, 169] width 10 height 10
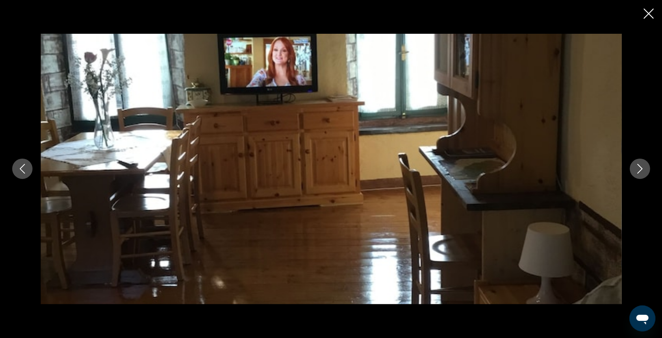
click at [638, 167] on icon "Image suivante" at bounding box center [640, 169] width 10 height 10
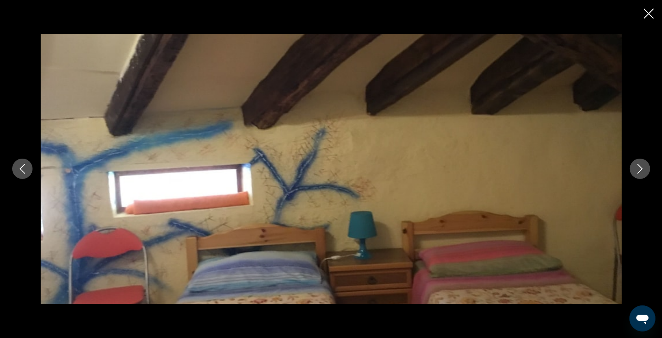
click at [638, 167] on icon "Image suivante" at bounding box center [640, 169] width 10 height 10
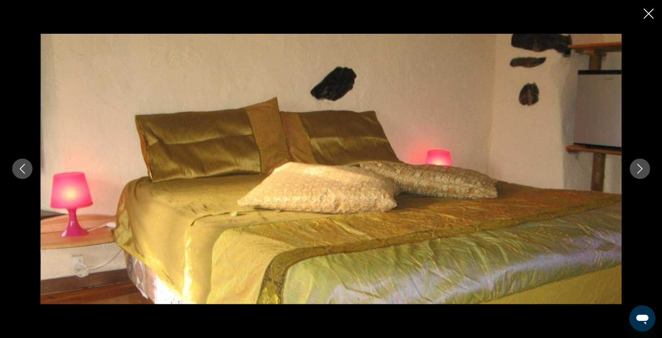
click at [638, 167] on icon "Image suivante" at bounding box center [640, 169] width 10 height 10
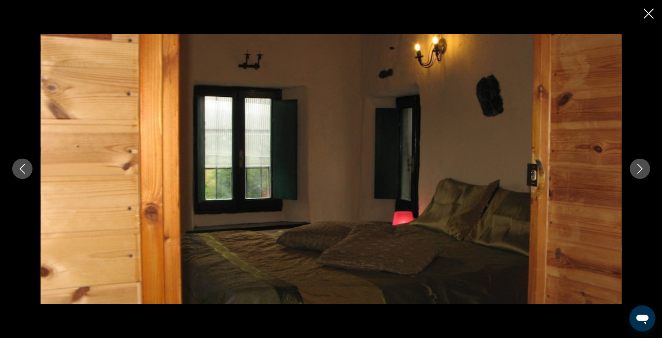
click at [638, 167] on icon "Image suivante" at bounding box center [640, 169] width 10 height 10
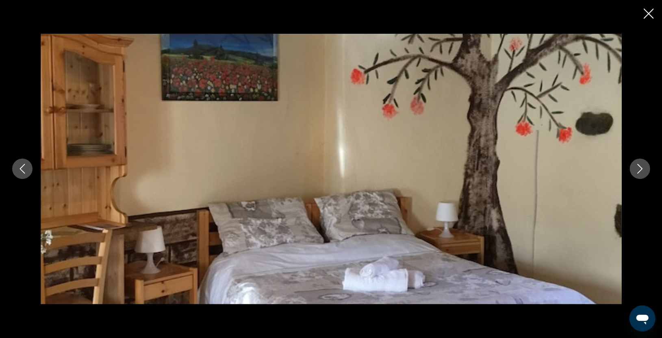
click at [638, 167] on icon "Image suivante" at bounding box center [640, 169] width 10 height 10
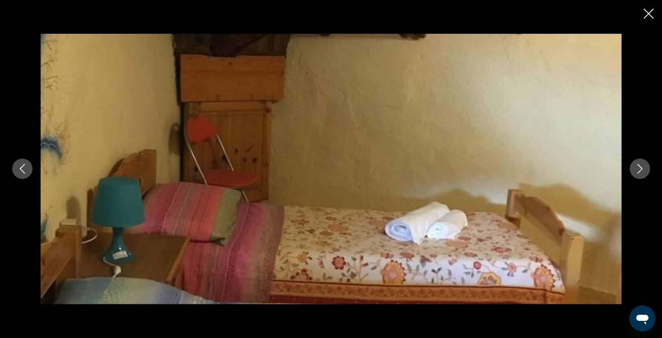
click at [638, 167] on icon "Image suivante" at bounding box center [640, 169] width 10 height 10
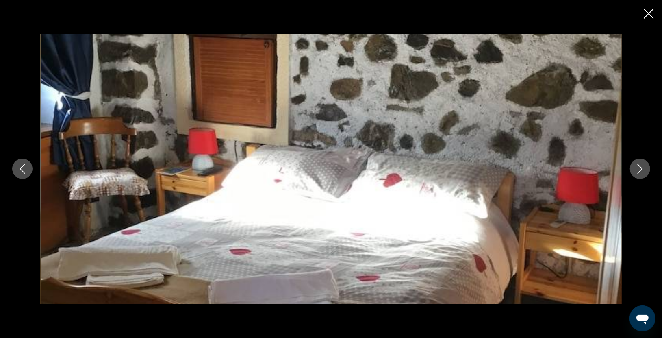
click at [638, 167] on icon "Image suivante" at bounding box center [640, 169] width 10 height 10
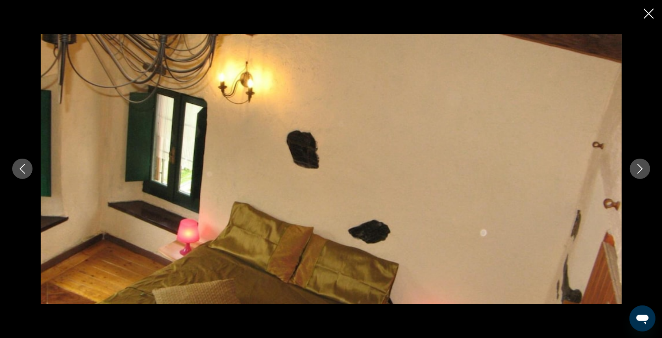
click at [638, 167] on icon "Image suivante" at bounding box center [640, 169] width 10 height 10
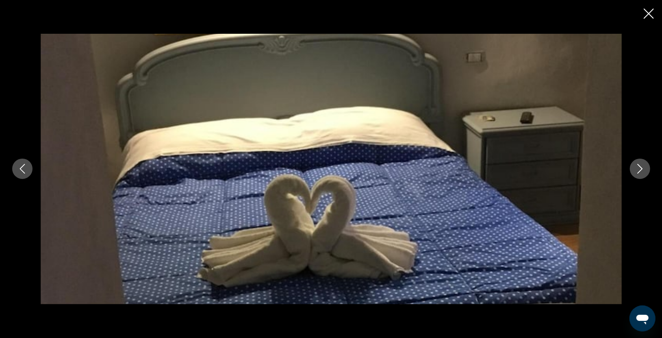
click at [638, 167] on icon "Image suivante" at bounding box center [640, 169] width 10 height 10
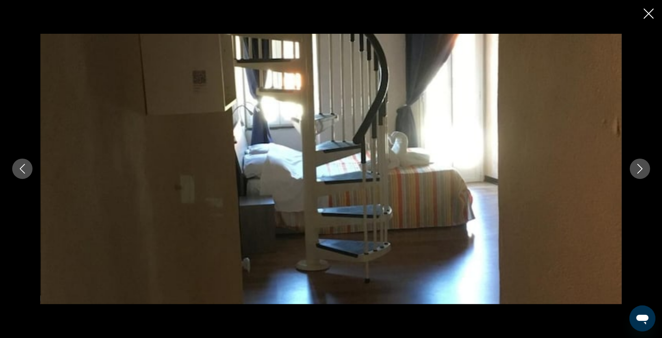
click at [638, 167] on icon "Image suivante" at bounding box center [640, 169] width 10 height 10
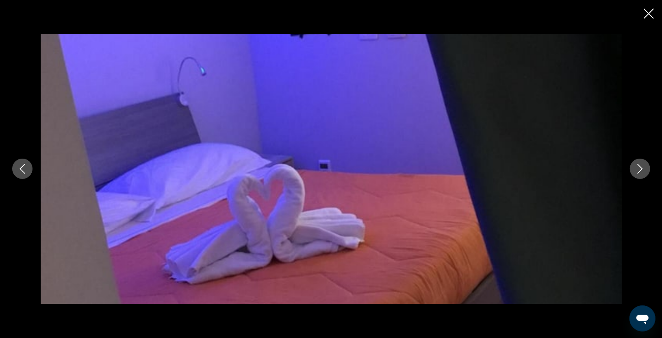
click at [638, 167] on icon "Image suivante" at bounding box center [640, 169] width 10 height 10
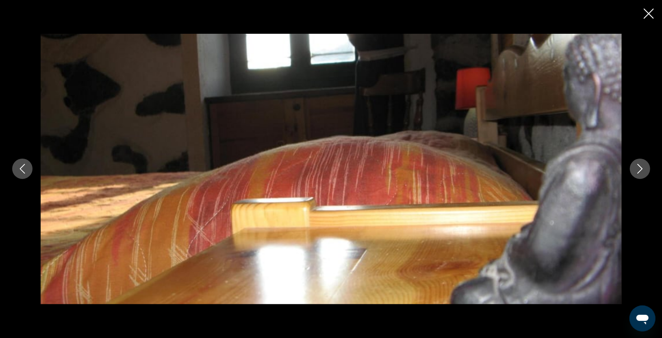
click at [638, 167] on icon "Image suivante" at bounding box center [640, 169] width 10 height 10
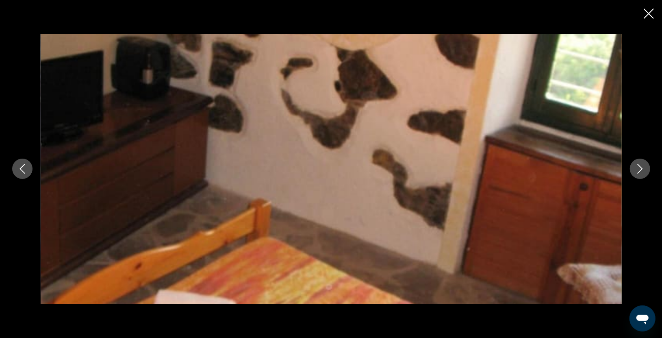
click at [638, 167] on icon "Image suivante" at bounding box center [640, 169] width 10 height 10
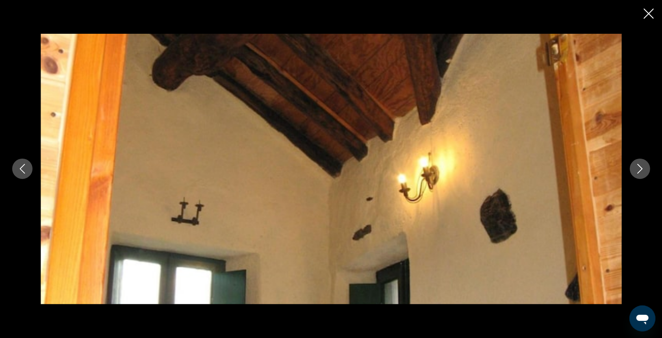
click at [638, 167] on icon "Image suivante" at bounding box center [640, 169] width 10 height 10
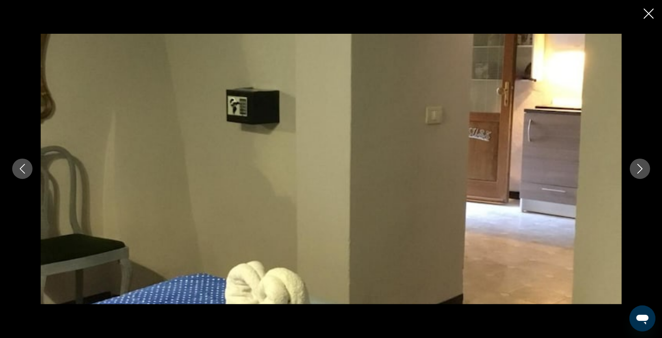
click at [638, 167] on icon "Image suivante" at bounding box center [640, 169] width 10 height 10
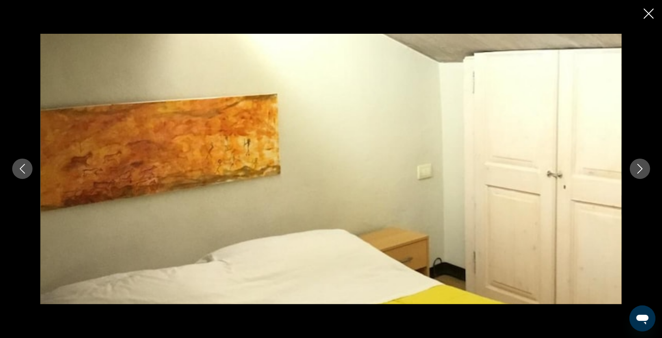
click at [638, 167] on icon "Image suivante" at bounding box center [640, 169] width 10 height 10
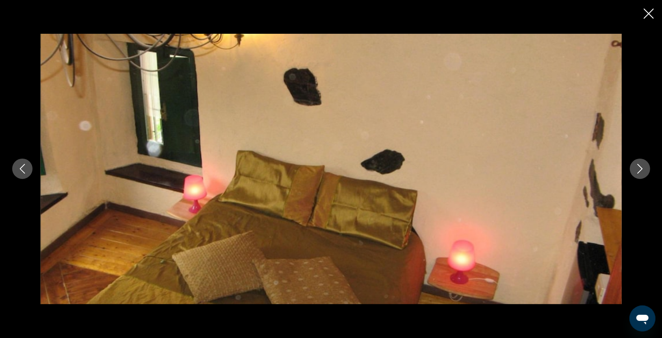
click at [638, 167] on icon "Image suivante" at bounding box center [640, 169] width 10 height 10
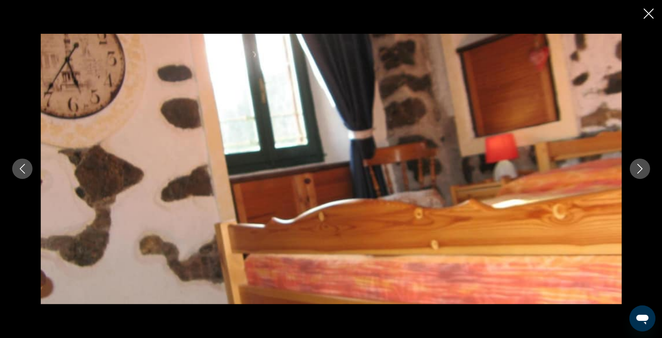
click at [638, 167] on icon "Image suivante" at bounding box center [640, 169] width 10 height 10
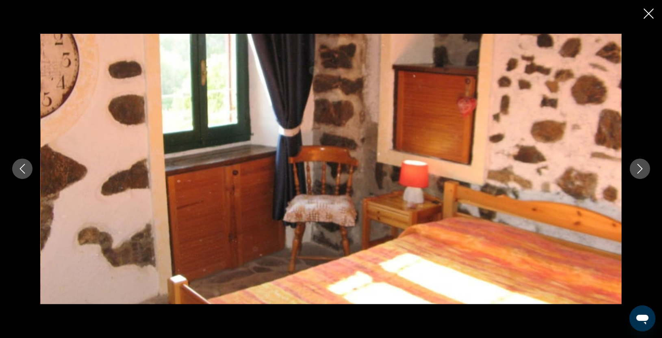
click at [638, 167] on icon "Image suivante" at bounding box center [640, 169] width 10 height 10
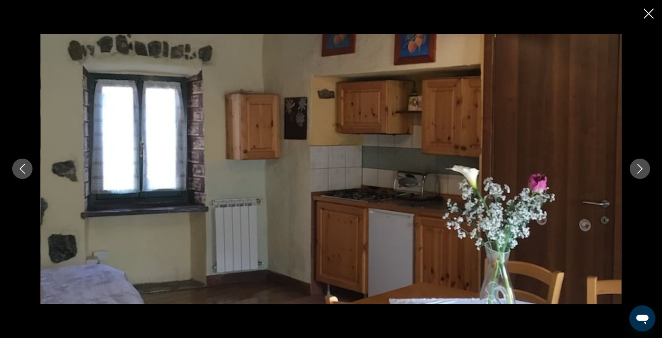
click at [638, 167] on icon "Image suivante" at bounding box center [640, 169] width 10 height 10
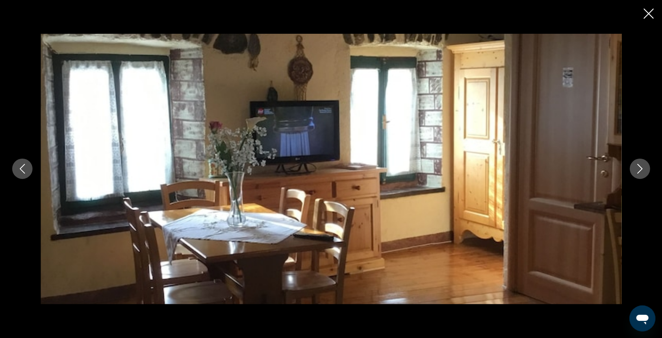
click at [638, 167] on icon "Image suivante" at bounding box center [640, 169] width 10 height 10
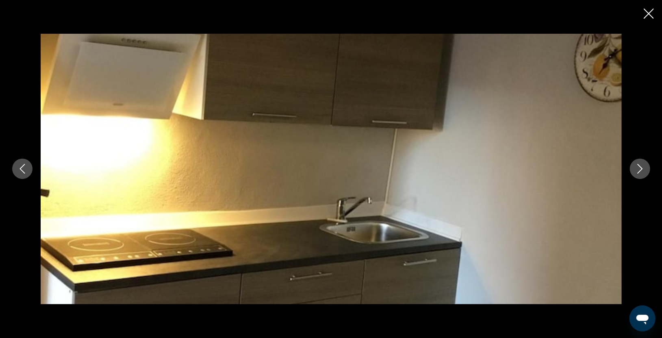
click at [638, 167] on icon "Image suivante" at bounding box center [640, 169] width 10 height 10
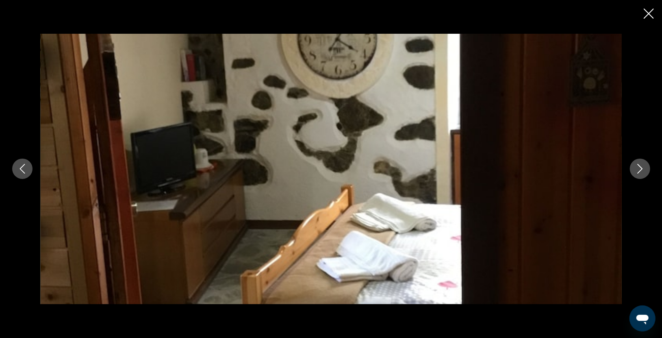
click at [638, 167] on icon "Image suivante" at bounding box center [640, 169] width 10 height 10
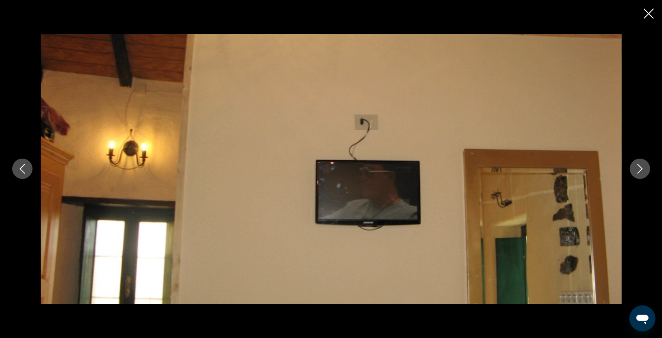
click at [638, 167] on icon "Image suivante" at bounding box center [640, 169] width 10 height 10
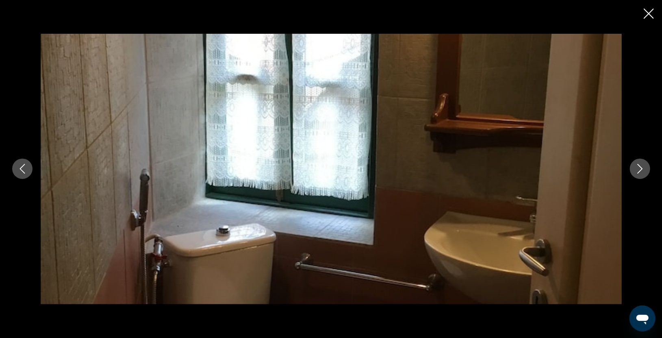
click at [638, 167] on icon "Image suivante" at bounding box center [640, 169] width 10 height 10
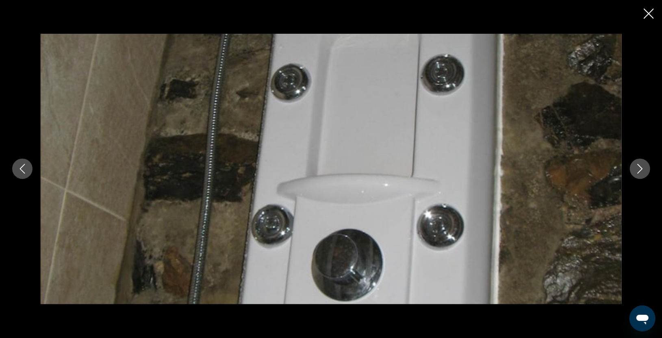
click at [638, 167] on icon "Image suivante" at bounding box center [640, 169] width 10 height 10
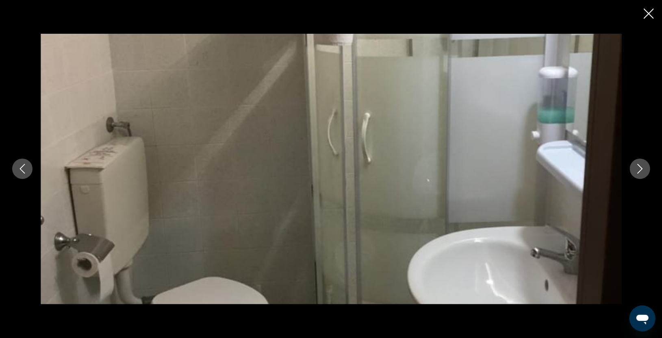
click at [638, 167] on icon "Image suivante" at bounding box center [640, 169] width 10 height 10
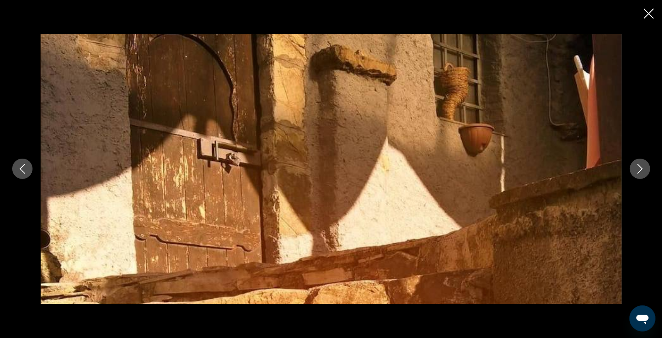
click at [638, 167] on icon "Image suivante" at bounding box center [640, 169] width 10 height 10
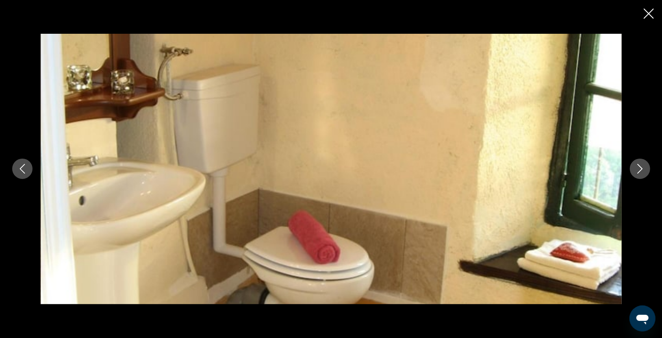
click at [638, 167] on icon "Image suivante" at bounding box center [640, 169] width 10 height 10
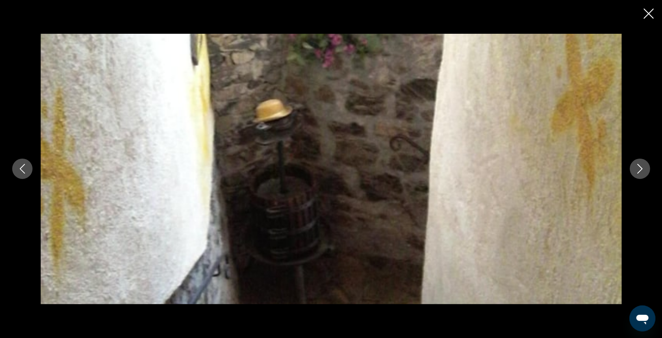
click at [638, 167] on icon "Image suivante" at bounding box center [640, 169] width 10 height 10
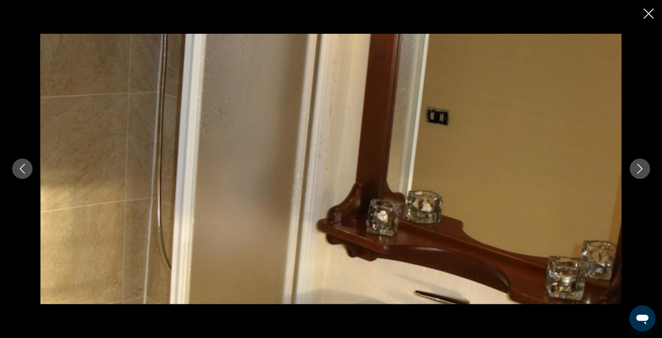
click at [638, 167] on icon "Image suivante" at bounding box center [640, 169] width 10 height 10
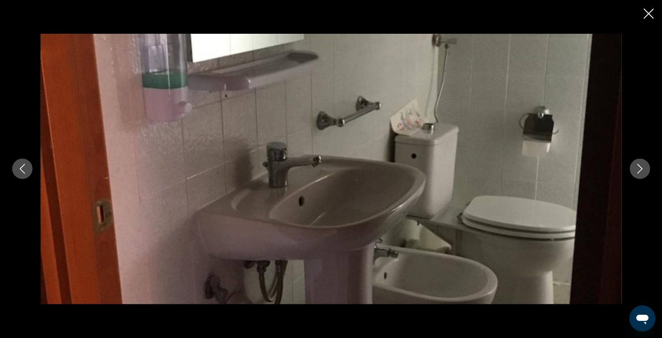
click at [638, 167] on icon "Image suivante" at bounding box center [640, 169] width 10 height 10
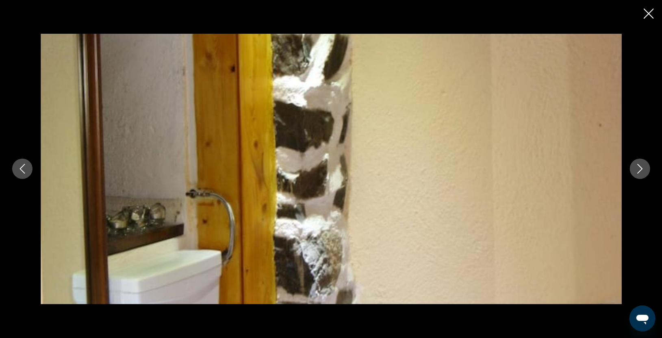
click at [638, 167] on icon "Image suivante" at bounding box center [640, 169] width 10 height 10
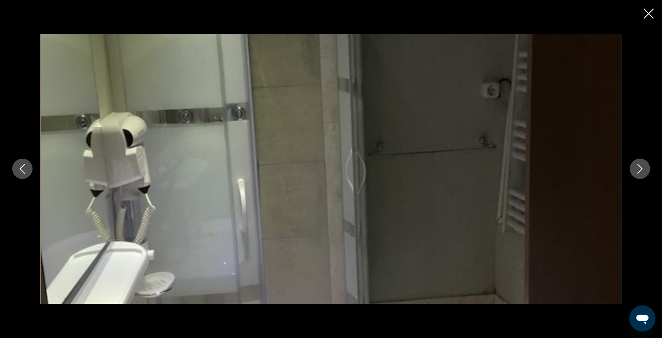
click at [638, 167] on icon "Image suivante" at bounding box center [640, 169] width 10 height 10
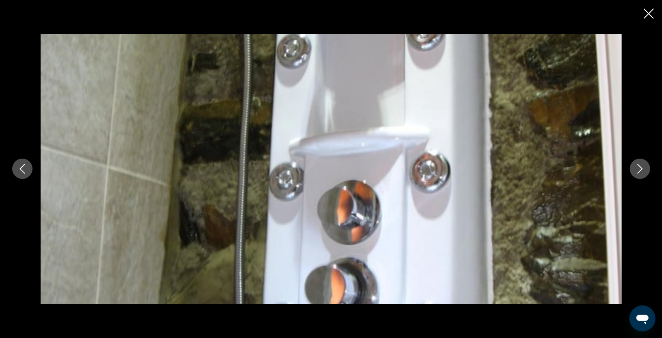
click at [638, 167] on icon "Image suivante" at bounding box center [640, 169] width 10 height 10
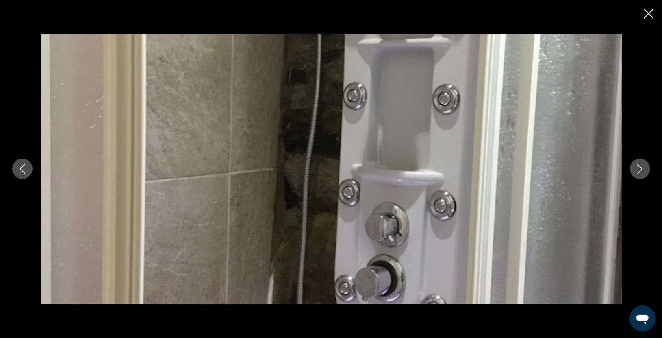
click at [638, 167] on icon "Image suivante" at bounding box center [640, 169] width 10 height 10
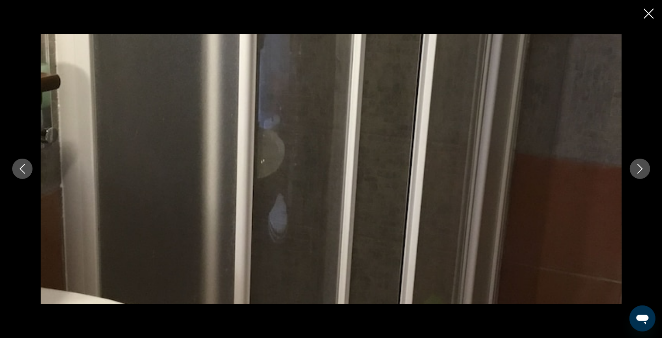
click at [638, 167] on icon "Image suivante" at bounding box center [640, 169] width 10 height 10
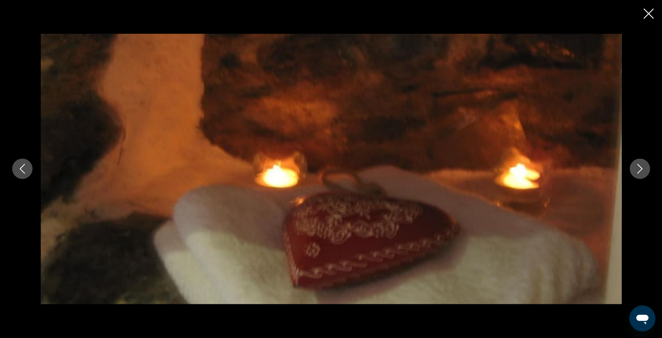
click at [638, 167] on icon "Image suivante" at bounding box center [640, 169] width 10 height 10
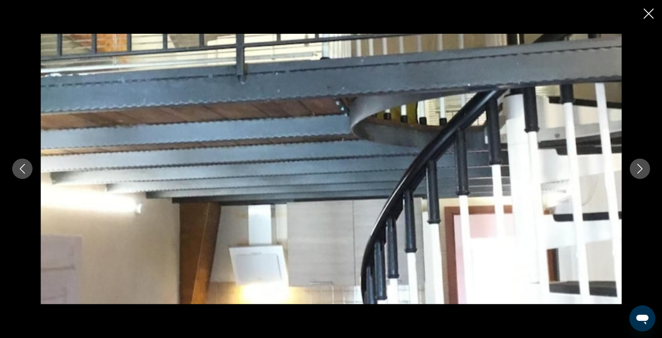
click at [26, 170] on icon "Image précédente" at bounding box center [22, 169] width 10 height 10
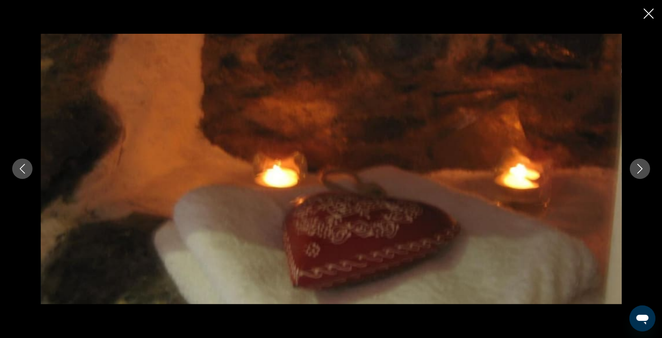
click at [26, 170] on icon "Image précédente" at bounding box center [22, 169] width 10 height 10
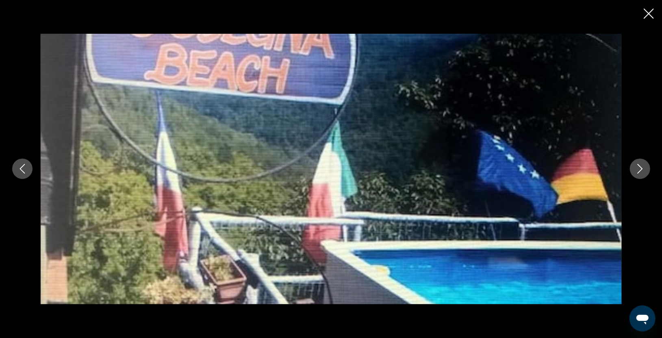
click at [638, 170] on icon "Image suivante" at bounding box center [640, 169] width 10 height 10
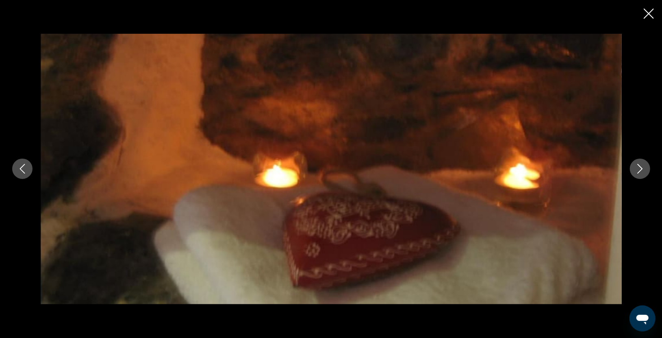
click at [638, 170] on icon "Image suivante" at bounding box center [640, 169] width 10 height 10
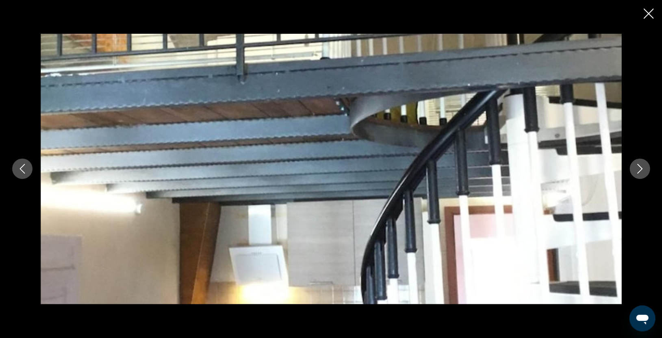
click at [638, 170] on icon "Image suivante" at bounding box center [640, 169] width 10 height 10
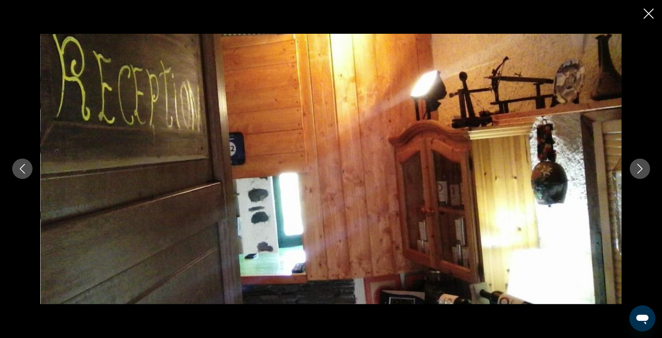
click at [638, 170] on icon "Image suivante" at bounding box center [640, 169] width 10 height 10
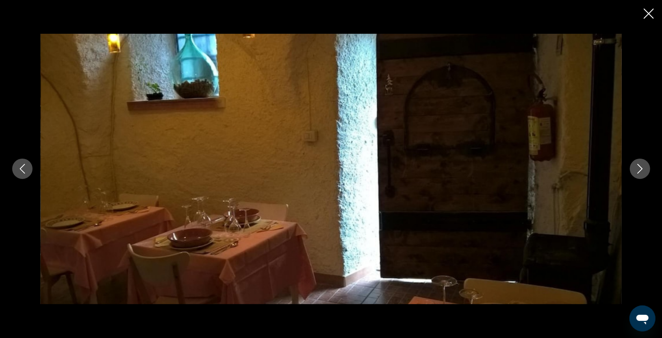
click at [649, 15] on icon "Fermer le diaporama" at bounding box center [649, 14] width 10 height 10
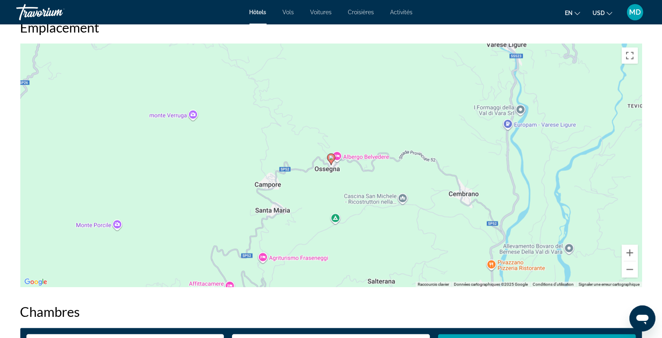
scroll to position [813, 0]
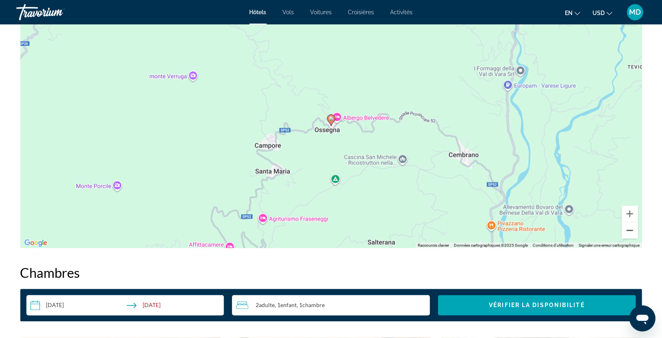
click at [628, 232] on button "Zoom arrière" at bounding box center [630, 230] width 16 height 16
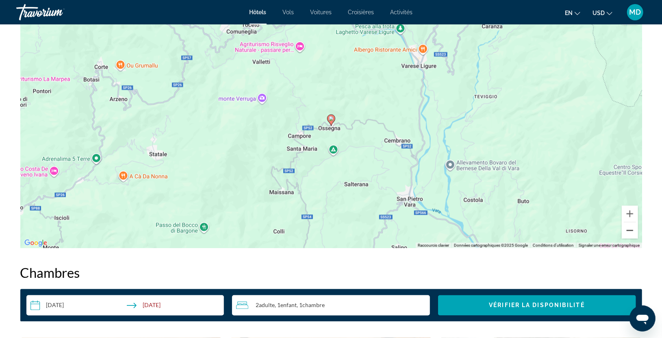
click at [628, 232] on button "Zoom arrière" at bounding box center [630, 230] width 16 height 16
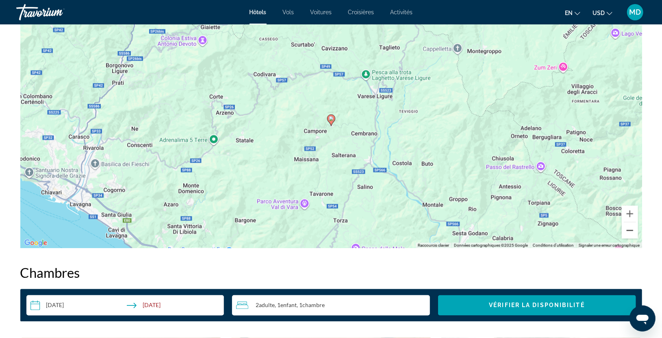
click at [628, 232] on button "Zoom arrière" at bounding box center [630, 230] width 16 height 16
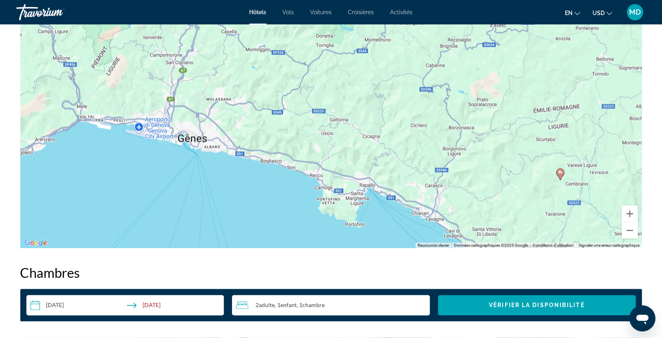
drag, startPoint x: 400, startPoint y: 176, endPoint x: 647, endPoint y: 230, distance: 252.6
click at [647, 230] on div "Aperçu Type Hôtel Adresse [STREET_ADDRESS][DATE] Description Équipements N’oubl…" at bounding box center [331, 259] width 654 height 1527
click at [634, 211] on button "Zoom avant" at bounding box center [630, 214] width 16 height 16
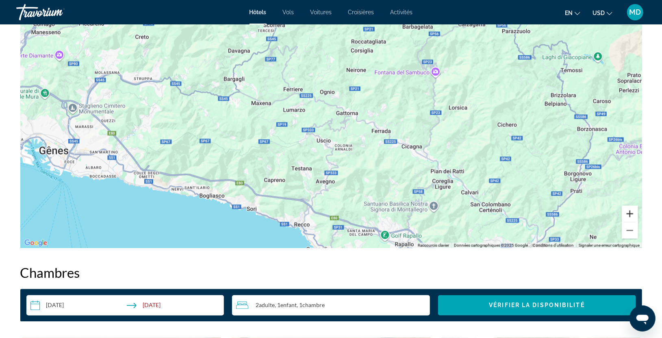
click at [634, 211] on button "Zoom avant" at bounding box center [630, 214] width 16 height 16
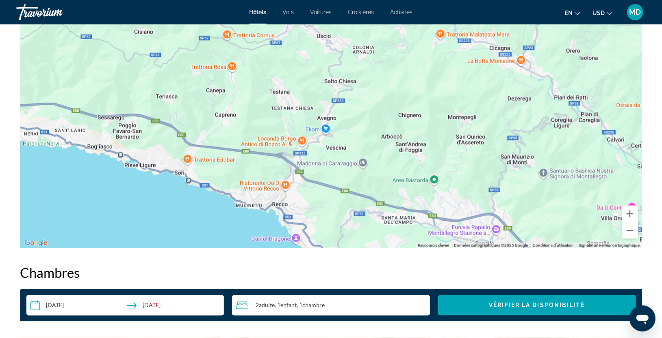
drag, startPoint x: 563, startPoint y: 163, endPoint x: 571, endPoint y: 41, distance: 121.9
click at [571, 41] on div "Contenu principal" at bounding box center [331, 126] width 622 height 244
click at [179, 176] on div "Contenu principal" at bounding box center [331, 126] width 622 height 244
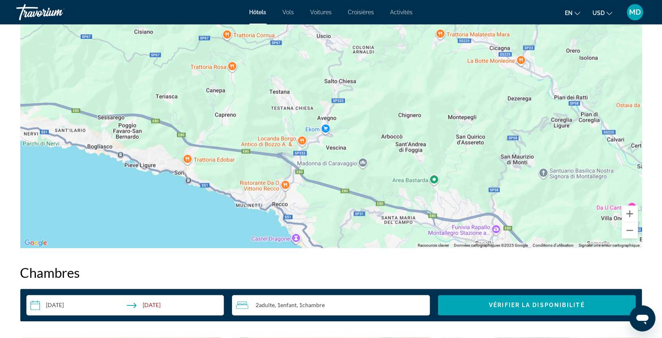
click at [179, 176] on div "Contenu principal" at bounding box center [331, 126] width 622 height 244
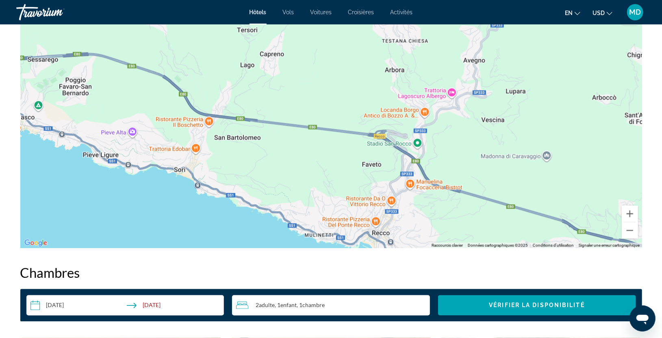
click at [177, 176] on div "Contenu principal" at bounding box center [331, 126] width 622 height 244
click at [178, 172] on div "Contenu principal" at bounding box center [331, 126] width 622 height 244
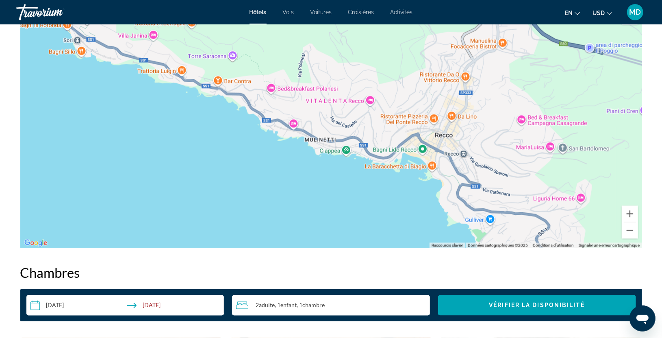
drag, startPoint x: 460, startPoint y: 148, endPoint x: 319, endPoint y: -11, distance: 212.7
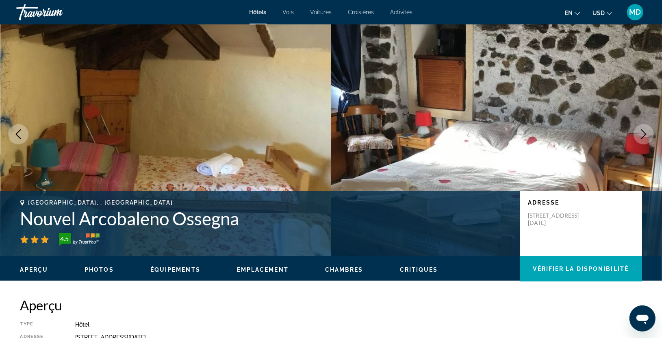
scroll to position [0, 0]
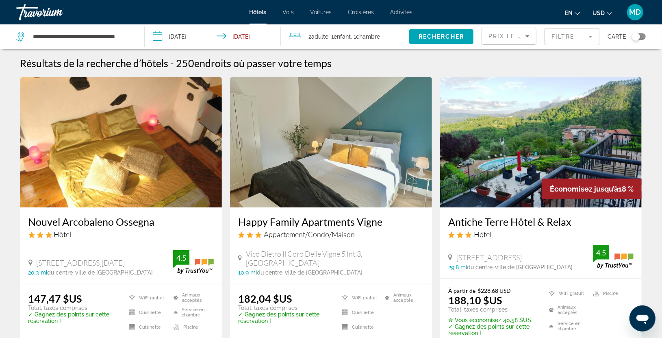
click at [134, 30] on div "**********" at bounding box center [76, 36] width 120 height 24
click at [133, 36] on div "**********" at bounding box center [76, 36] width 120 height 24
click at [139, 37] on app-destination-search "**********" at bounding box center [72, 36] width 145 height 24
click at [134, 37] on div "**********" at bounding box center [76, 36] width 120 height 24
click at [131, 36] on input "**********" at bounding box center [82, 36] width 100 height 12
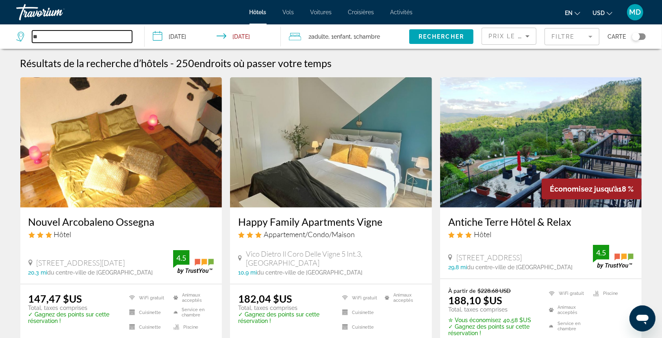
type input "*"
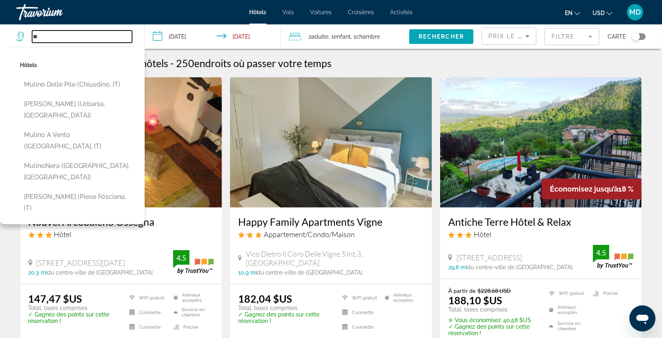
type input "*"
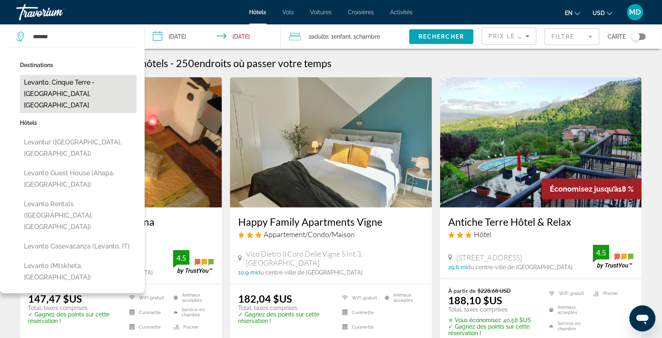
click at [73, 83] on button "Levanto, Cinque Terre - [GEOGRAPHIC_DATA], [GEOGRAPHIC_DATA]" at bounding box center [78, 94] width 117 height 38
type input "**********"
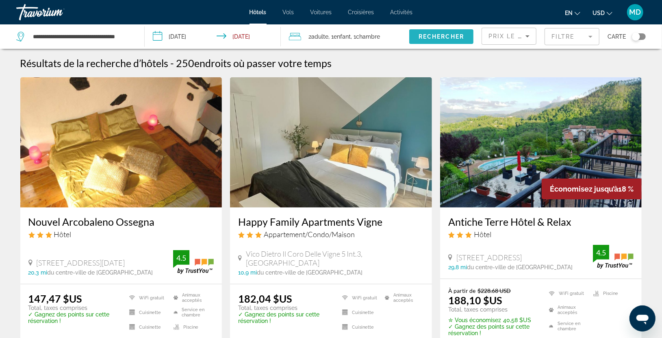
click at [427, 33] on span "Rechercher" at bounding box center [442, 36] width 46 height 7
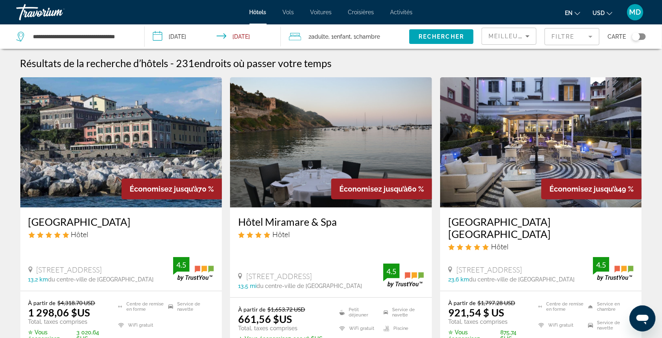
click at [527, 36] on icon "Trier par" at bounding box center [528, 36] width 4 height 2
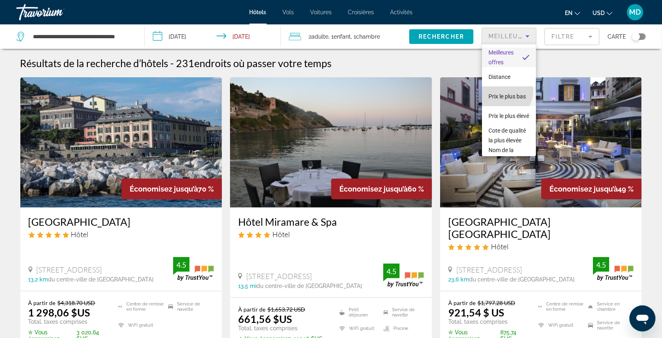
click at [502, 93] on span "Prix le plus bas" at bounding box center [507, 96] width 37 height 7
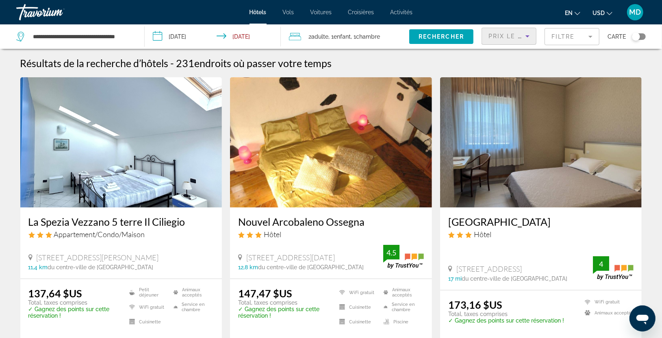
click at [102, 150] on img "Contenu principal" at bounding box center [121, 142] width 202 height 130
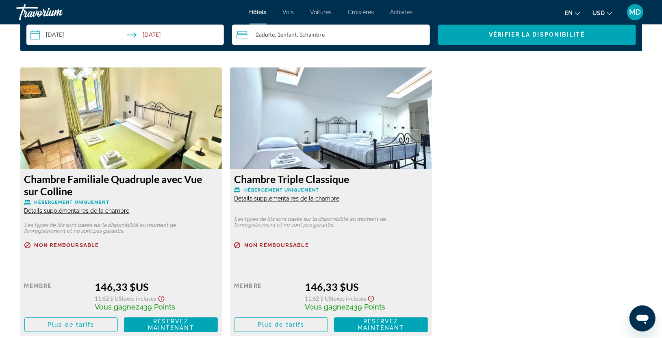
scroll to position [1102, 0]
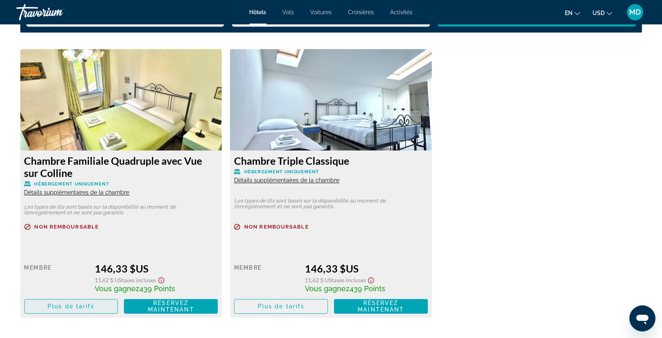
click at [70, 302] on span "Contenu principal" at bounding box center [71, 306] width 93 height 20
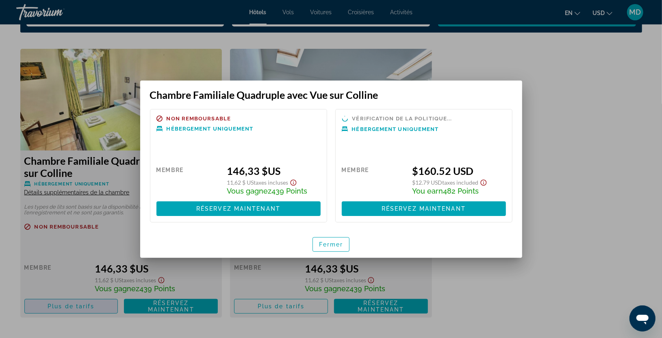
scroll to position [0, 0]
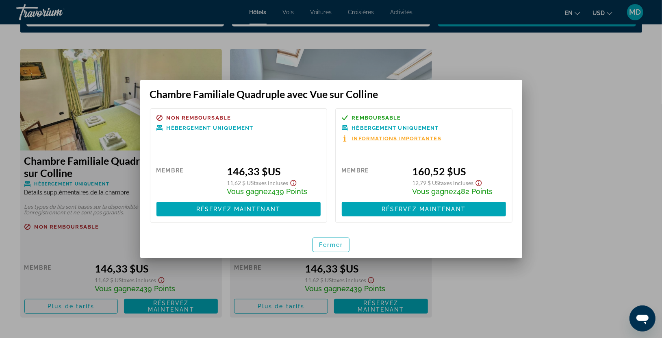
click at [602, 198] on div at bounding box center [331, 169] width 662 height 338
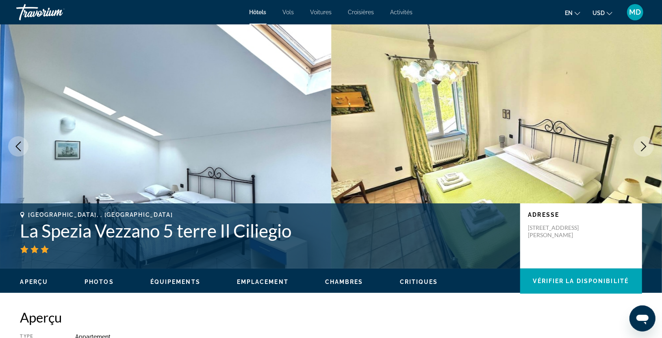
scroll to position [1102, 0]
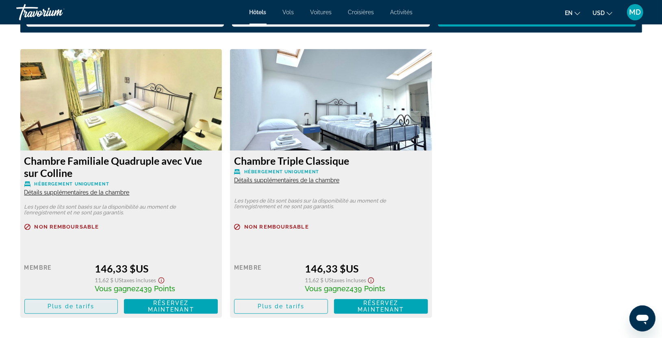
click at [67, 307] on span "Plus de tarifs" at bounding box center [71, 306] width 47 height 7
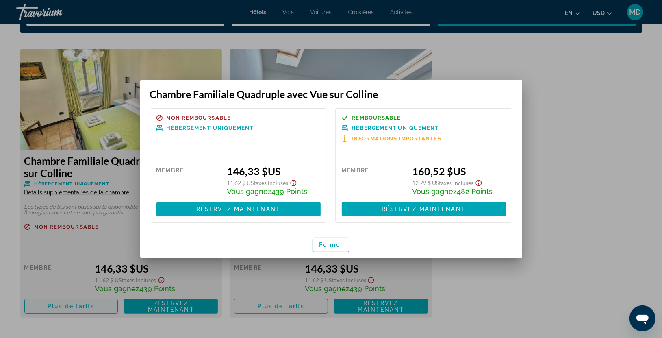
scroll to position [0, 0]
click at [578, 127] on div at bounding box center [331, 169] width 662 height 338
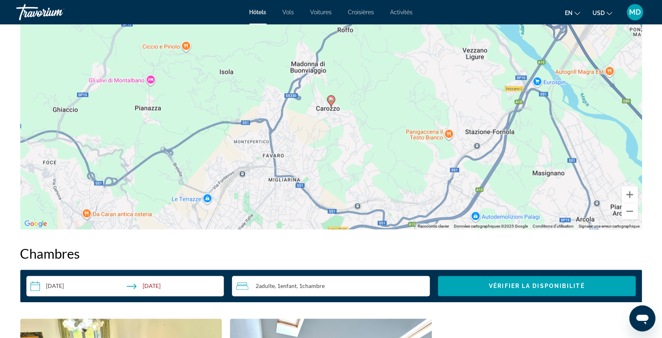
scroll to position [831, 0]
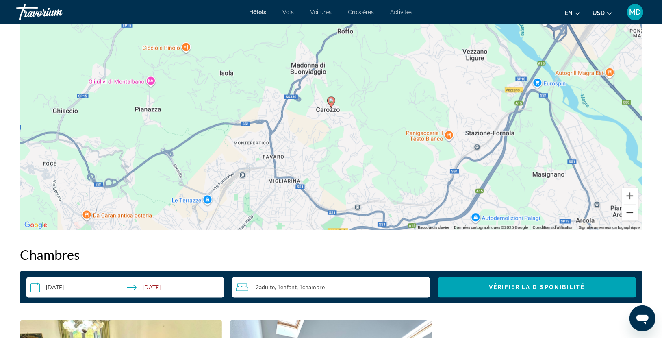
click at [628, 212] on button "Zoom arrière" at bounding box center [630, 212] width 16 height 16
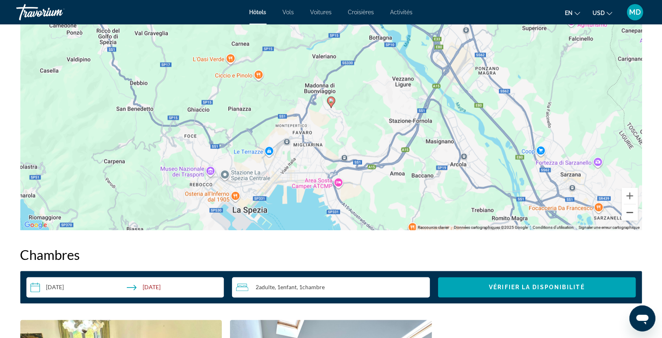
click at [628, 212] on button "Zoom arrière" at bounding box center [630, 212] width 16 height 16
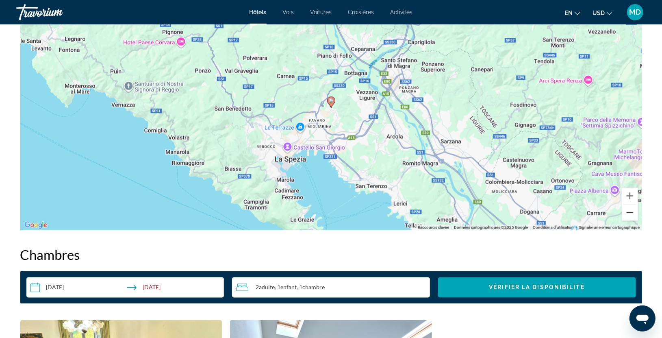
click at [628, 212] on button "Zoom arrière" at bounding box center [630, 212] width 16 height 16
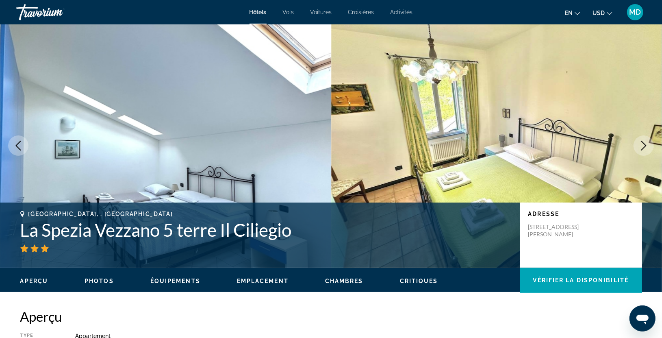
scroll to position [0, 0]
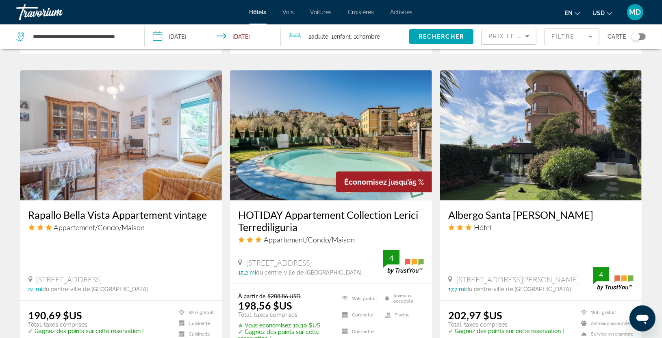
scroll to position [632, 0]
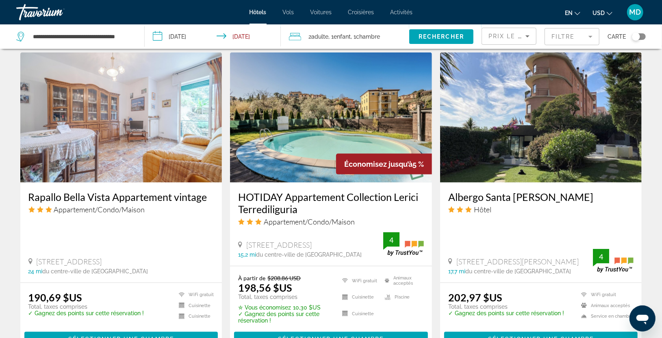
click at [335, 125] on img "Contenu principal" at bounding box center [331, 117] width 202 height 130
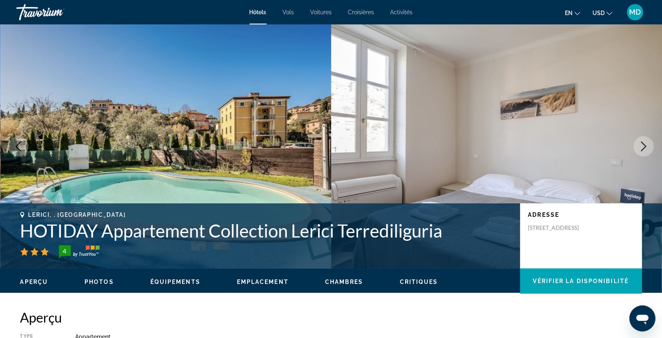
click at [649, 143] on button "Image suivante" at bounding box center [644, 146] width 20 height 20
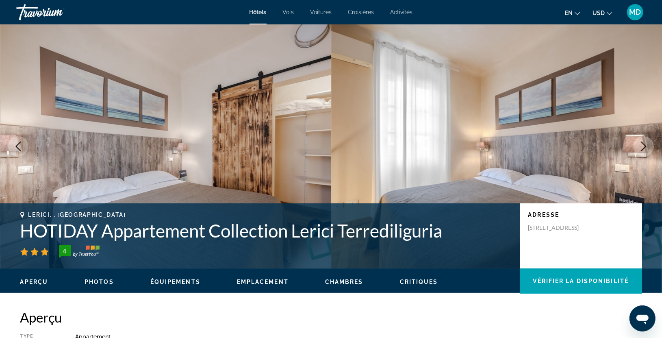
click at [649, 143] on button "Image suivante" at bounding box center [644, 146] width 20 height 20
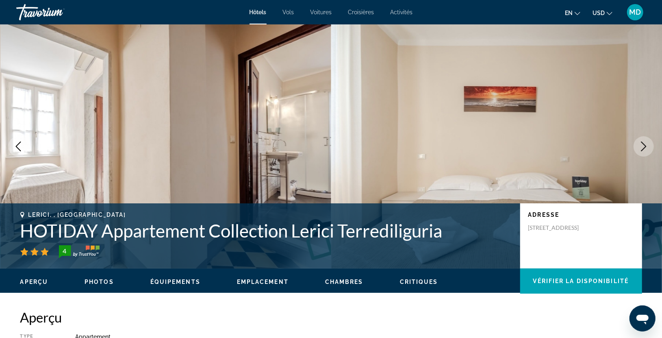
click at [649, 143] on button "Image suivante" at bounding box center [644, 146] width 20 height 20
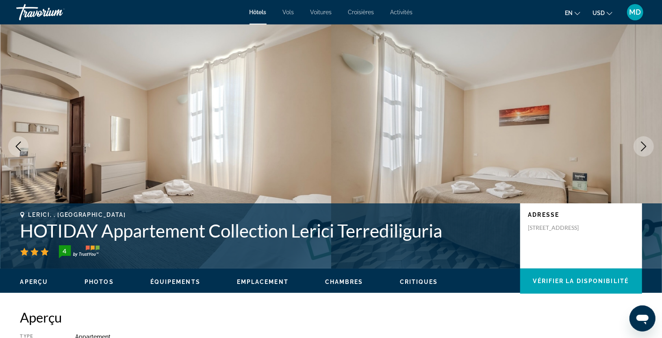
click at [649, 143] on button "Image suivante" at bounding box center [644, 146] width 20 height 20
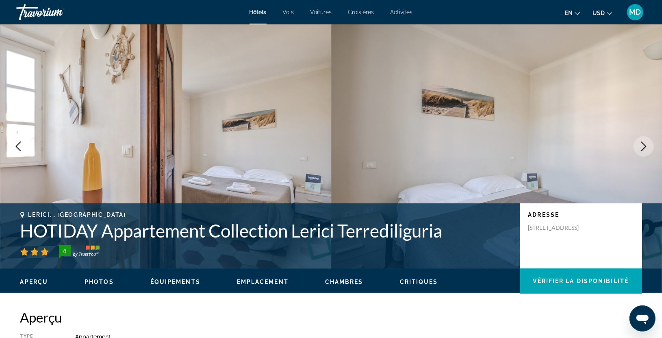
click at [649, 143] on button "Image suivante" at bounding box center [644, 146] width 20 height 20
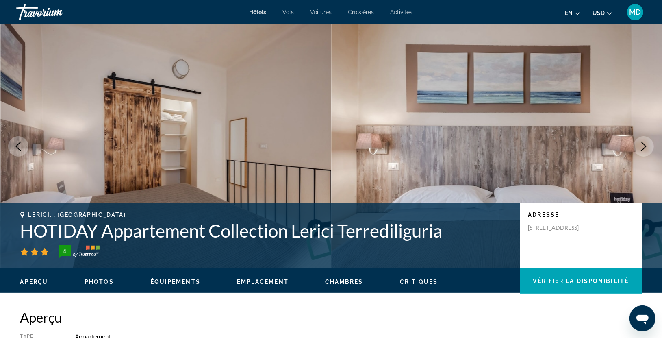
click at [649, 143] on button "Image suivante" at bounding box center [644, 146] width 20 height 20
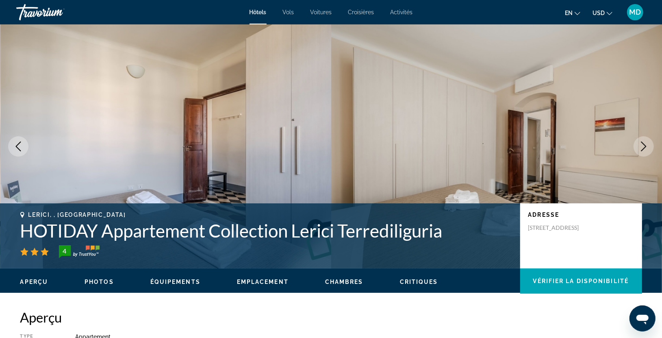
click at [649, 143] on button "Image suivante" at bounding box center [644, 146] width 20 height 20
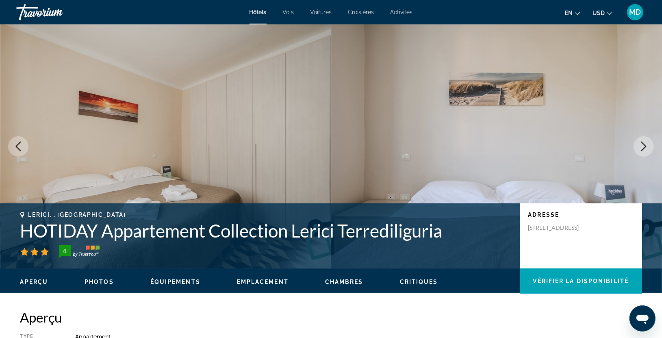
click at [649, 143] on button "Image suivante" at bounding box center [644, 146] width 20 height 20
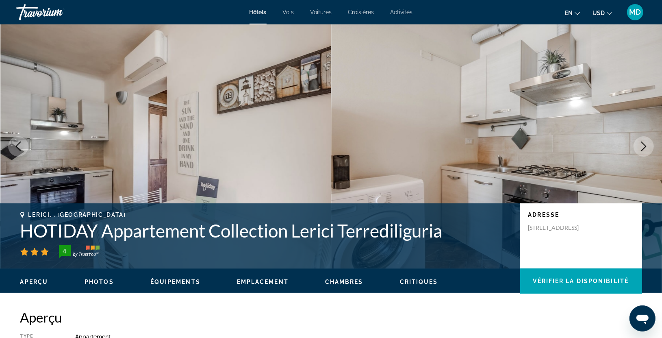
click at [649, 143] on button "Image suivante" at bounding box center [644, 146] width 20 height 20
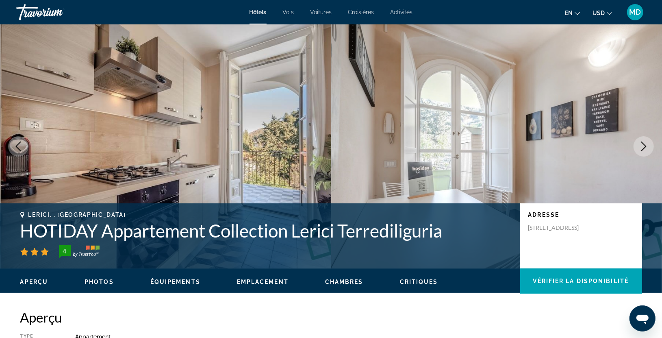
click at [649, 143] on button "Image suivante" at bounding box center [644, 146] width 20 height 20
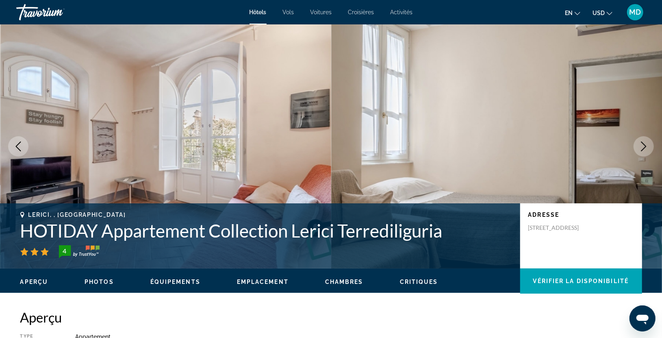
click at [649, 143] on button "Image suivante" at bounding box center [644, 146] width 20 height 20
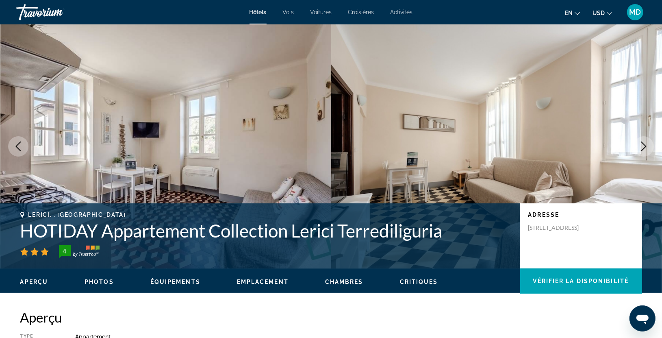
click at [649, 143] on button "Image suivante" at bounding box center [644, 146] width 20 height 20
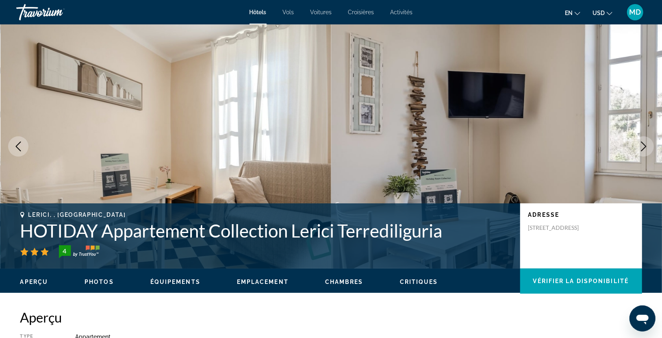
click at [649, 143] on button "Image suivante" at bounding box center [644, 146] width 20 height 20
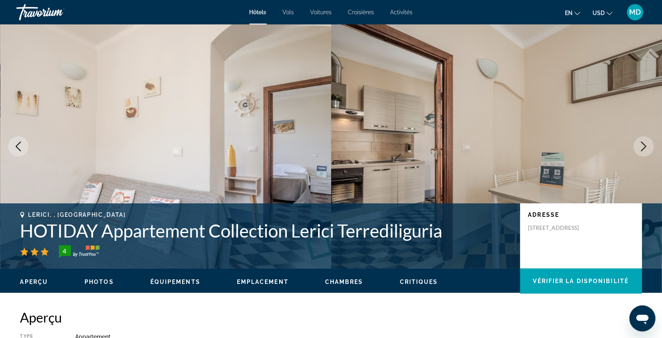
click at [649, 143] on button "Image suivante" at bounding box center [644, 146] width 20 height 20
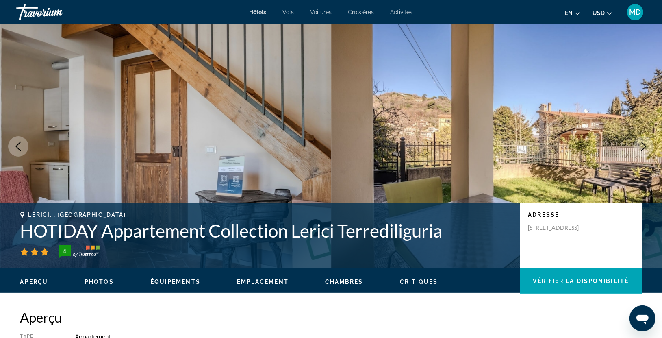
click at [649, 143] on button "Image suivante" at bounding box center [644, 146] width 20 height 20
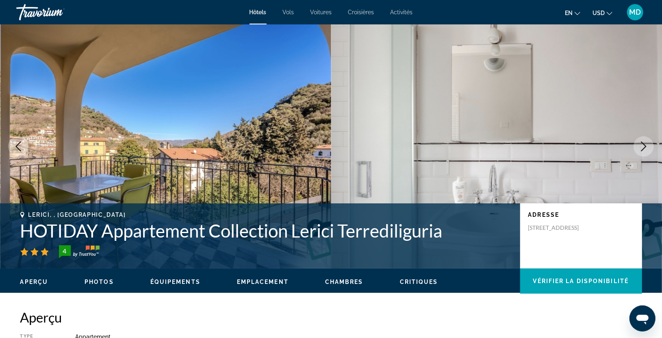
click at [649, 143] on button "Image suivante" at bounding box center [644, 146] width 20 height 20
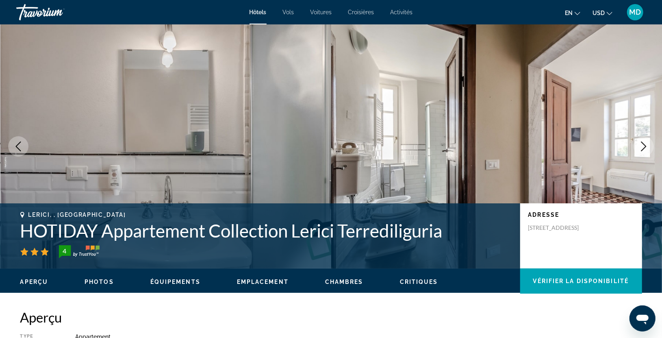
click at [649, 143] on button "Image suivante" at bounding box center [644, 146] width 20 height 20
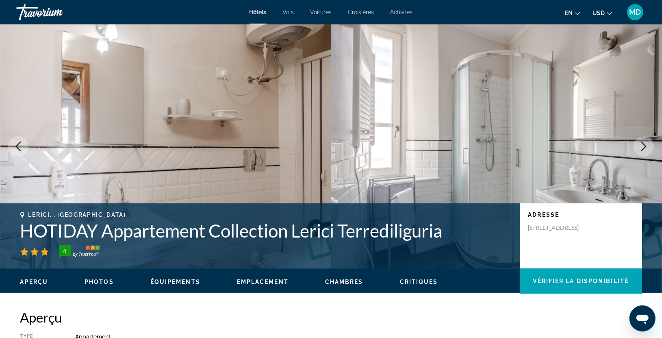
click at [649, 143] on button "Image suivante" at bounding box center [644, 146] width 20 height 20
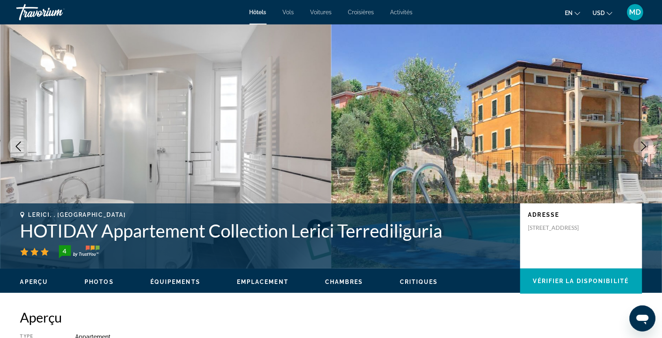
click at [649, 143] on button "Image suivante" at bounding box center [644, 146] width 20 height 20
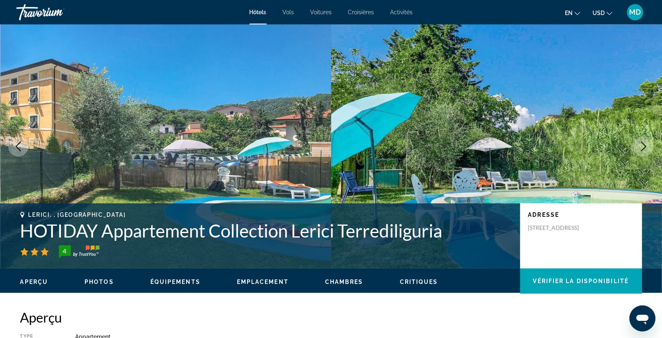
click at [649, 143] on button "Image suivante" at bounding box center [644, 146] width 20 height 20
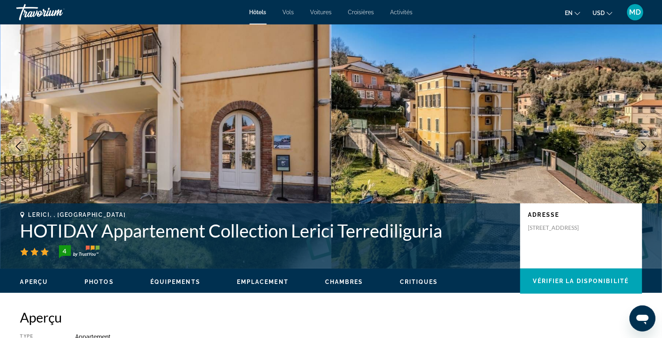
click at [649, 143] on button "Image suivante" at bounding box center [644, 146] width 20 height 20
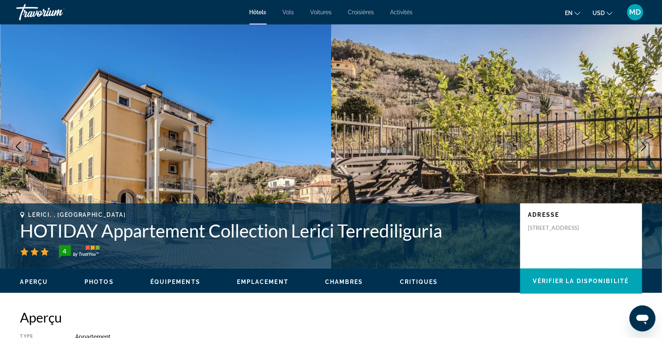
click at [20, 146] on icon "Image précédente" at bounding box center [18, 146] width 10 height 10
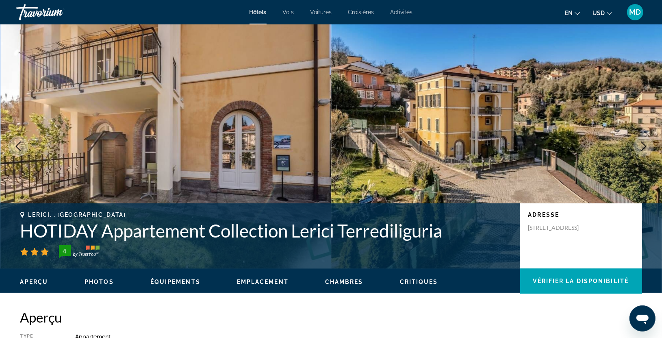
click at [20, 146] on icon "Image précédente" at bounding box center [18, 146] width 10 height 10
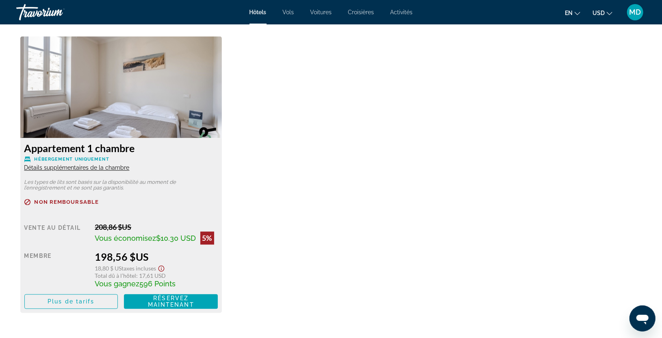
scroll to position [1102, 0]
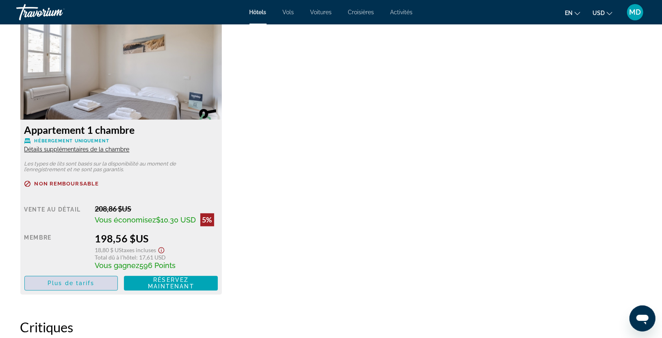
click at [67, 280] on span "Plus de tarifs" at bounding box center [71, 283] width 47 height 7
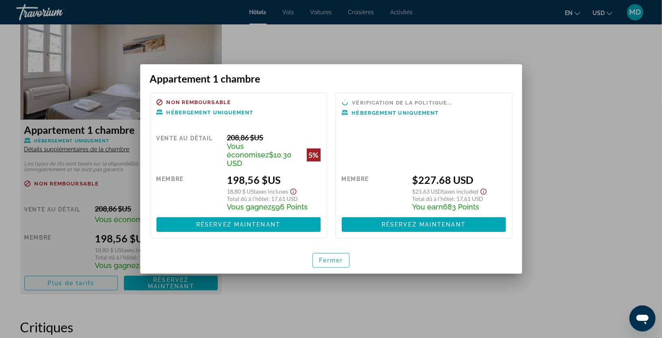
scroll to position [0, 0]
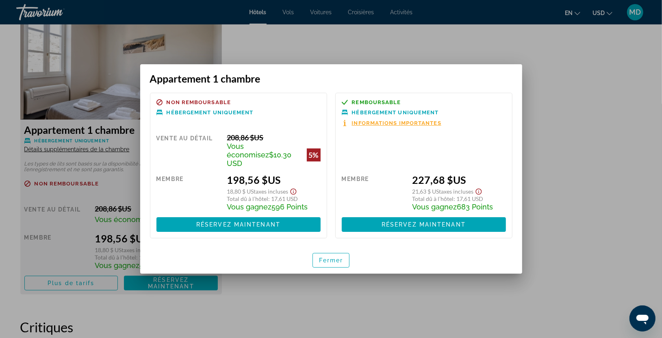
click at [573, 182] on div at bounding box center [331, 169] width 662 height 338
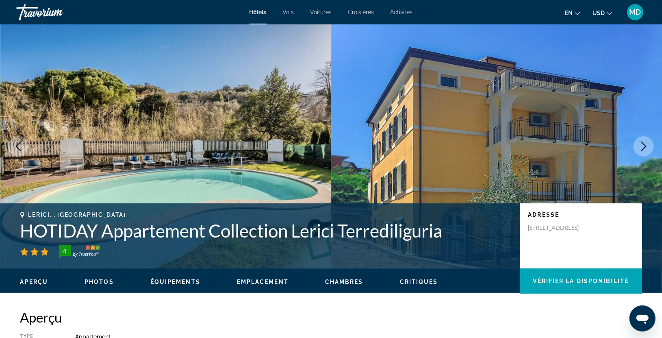
scroll to position [1102, 0]
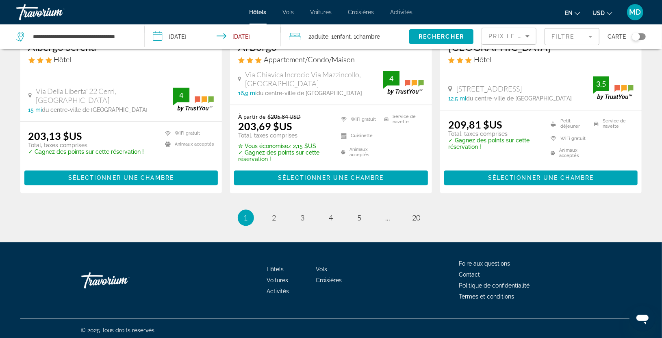
scroll to position [1104, 0]
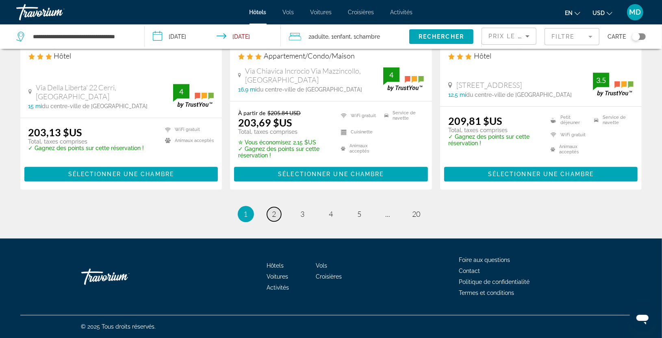
click at [274, 210] on span "2" at bounding box center [274, 213] width 4 height 9
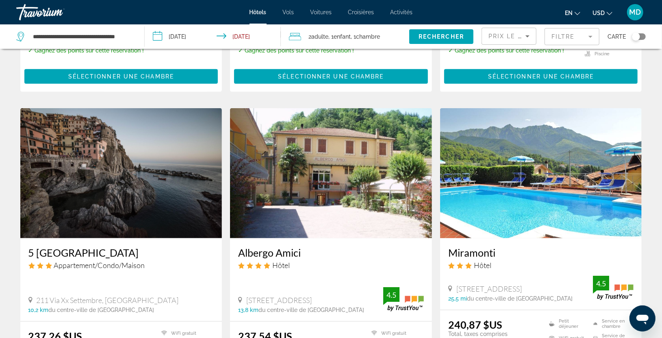
scroll to position [578, 0]
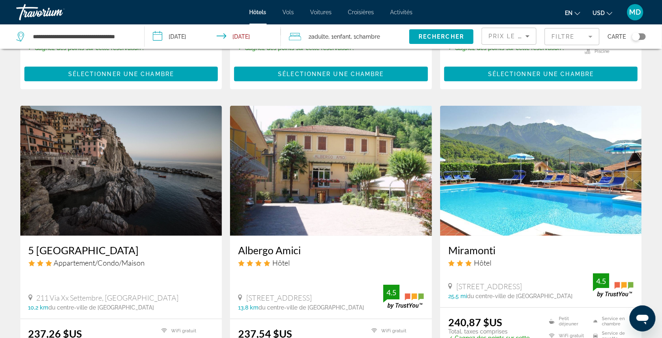
click at [79, 152] on img "Contenu principal" at bounding box center [121, 171] width 202 height 130
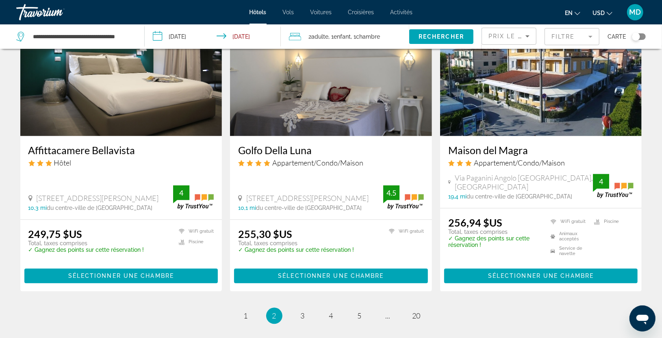
scroll to position [1056, 0]
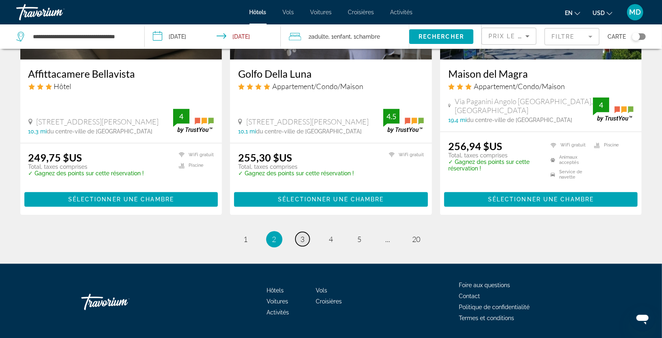
click at [296, 232] on link "page 3" at bounding box center [302, 239] width 14 height 14
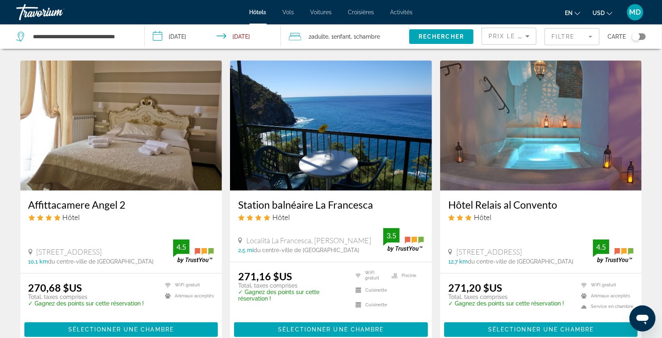
scroll to position [903, 0]
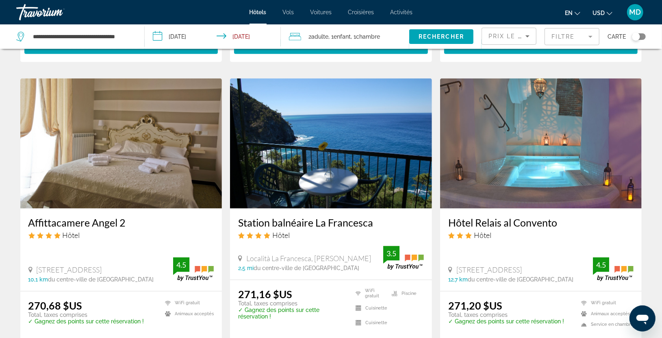
click at [532, 173] on img "Contenu principal" at bounding box center [541, 143] width 202 height 130
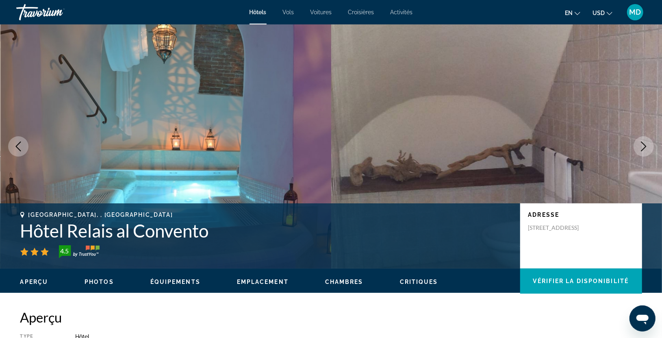
click at [649, 147] on button "Image suivante" at bounding box center [644, 146] width 20 height 20
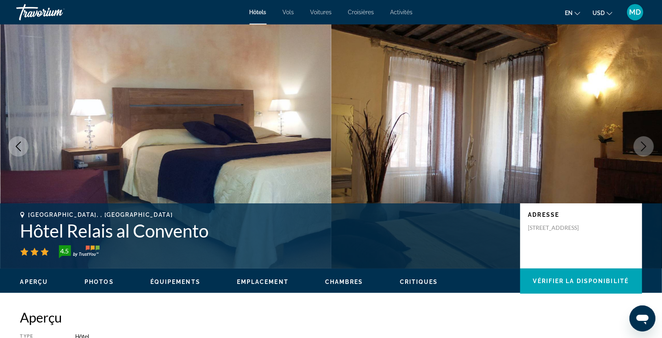
click at [648, 147] on icon "Image suivante" at bounding box center [644, 146] width 10 height 10
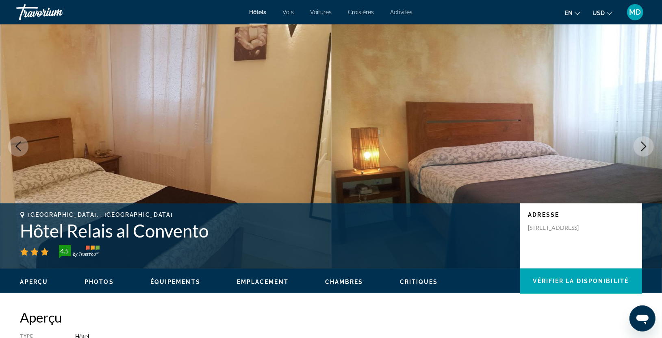
click at [648, 147] on icon "Image suivante" at bounding box center [644, 146] width 10 height 10
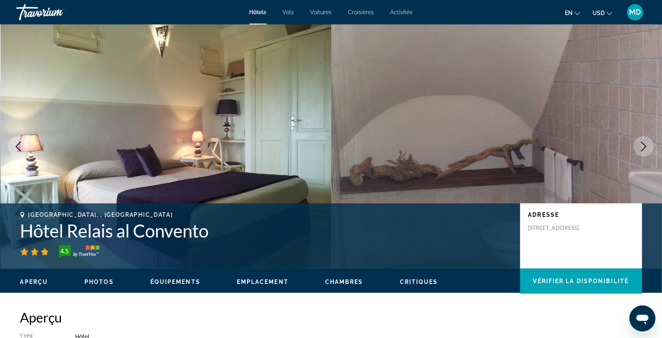
click at [648, 147] on icon "Image suivante" at bounding box center [644, 146] width 10 height 10
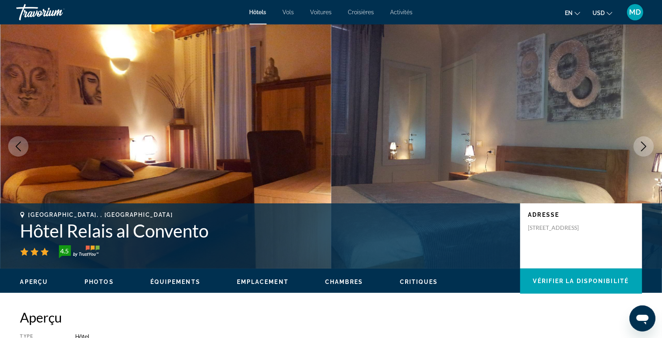
click at [648, 147] on icon "Image suivante" at bounding box center [644, 146] width 10 height 10
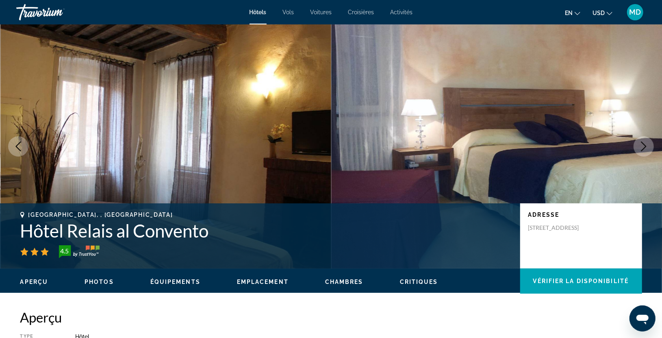
click at [648, 147] on icon "Image suivante" at bounding box center [644, 146] width 10 height 10
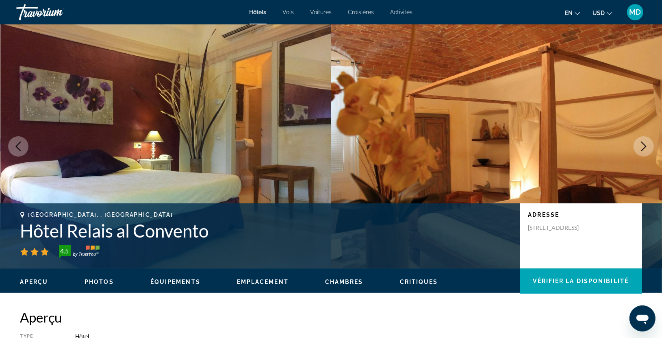
click at [648, 147] on icon "Image suivante" at bounding box center [644, 146] width 10 height 10
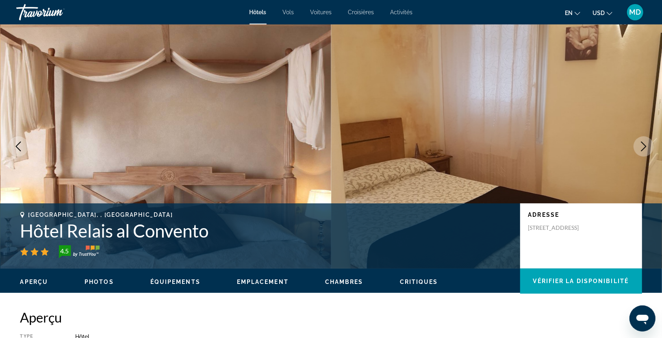
click at [648, 147] on icon "Image suivante" at bounding box center [644, 146] width 10 height 10
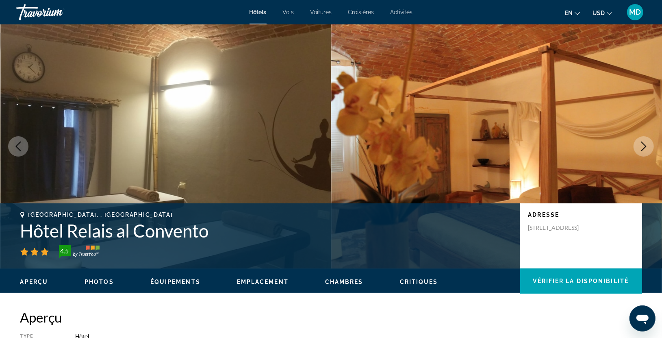
click at [648, 147] on icon "Image suivante" at bounding box center [644, 146] width 10 height 10
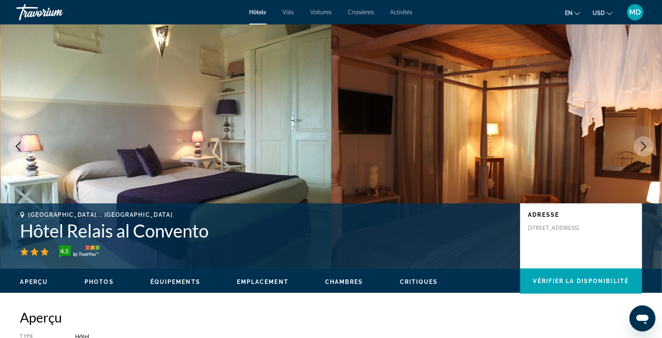
click at [648, 147] on icon "Image suivante" at bounding box center [644, 146] width 10 height 10
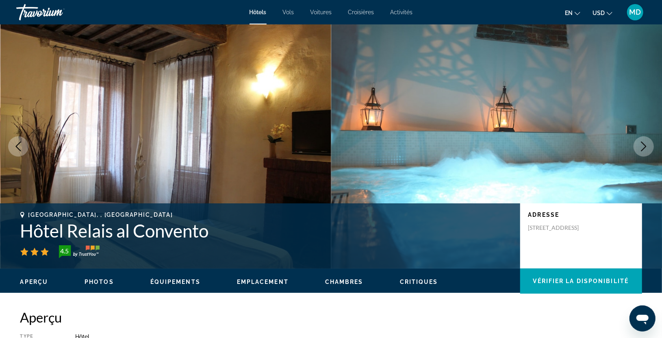
click at [648, 147] on icon "Image suivante" at bounding box center [644, 146] width 10 height 10
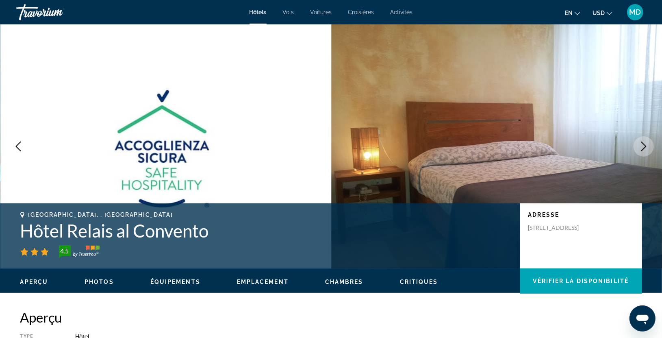
click at [648, 147] on icon "Image suivante" at bounding box center [644, 146] width 10 height 10
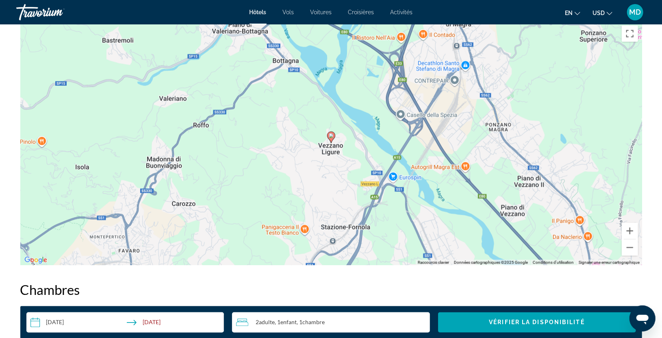
scroll to position [777, 0]
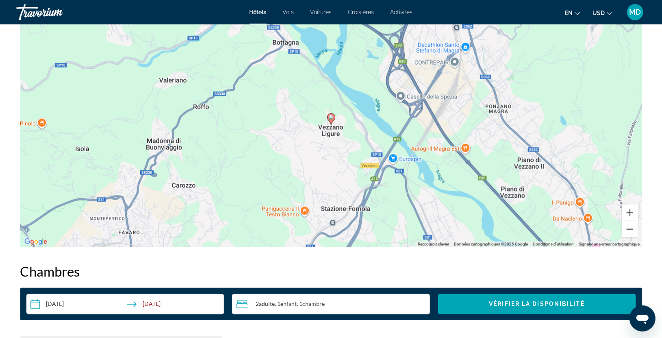
click at [628, 229] on button "Zoom arrière" at bounding box center [630, 229] width 16 height 16
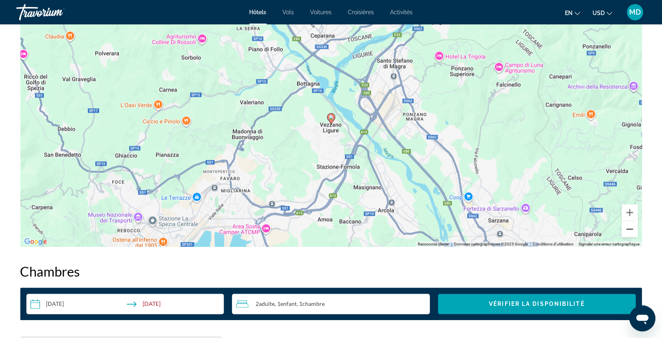
click at [628, 229] on button "Zoom arrière" at bounding box center [630, 229] width 16 height 16
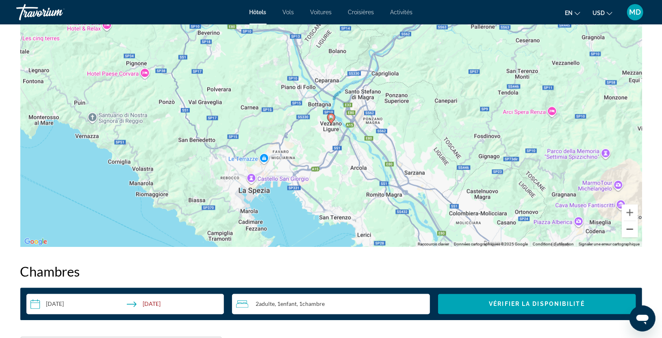
click at [628, 229] on button "Zoom arrière" at bounding box center [630, 229] width 16 height 16
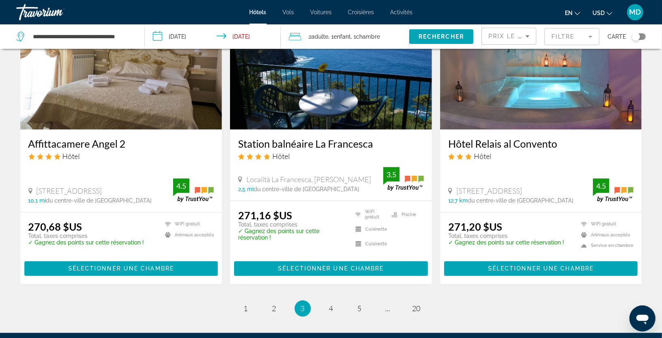
scroll to position [993, 0]
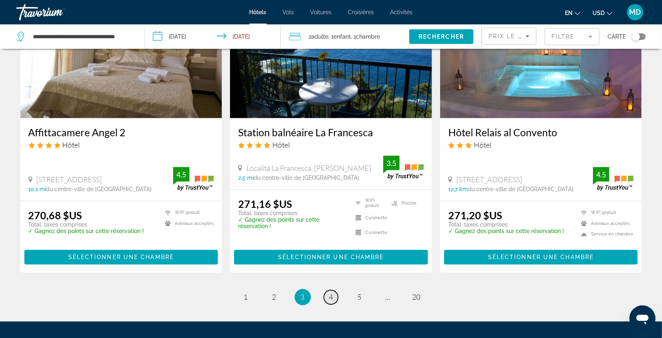
click at [329, 293] on span "4" at bounding box center [331, 297] width 4 height 9
